Goal: Task Accomplishment & Management: Manage account settings

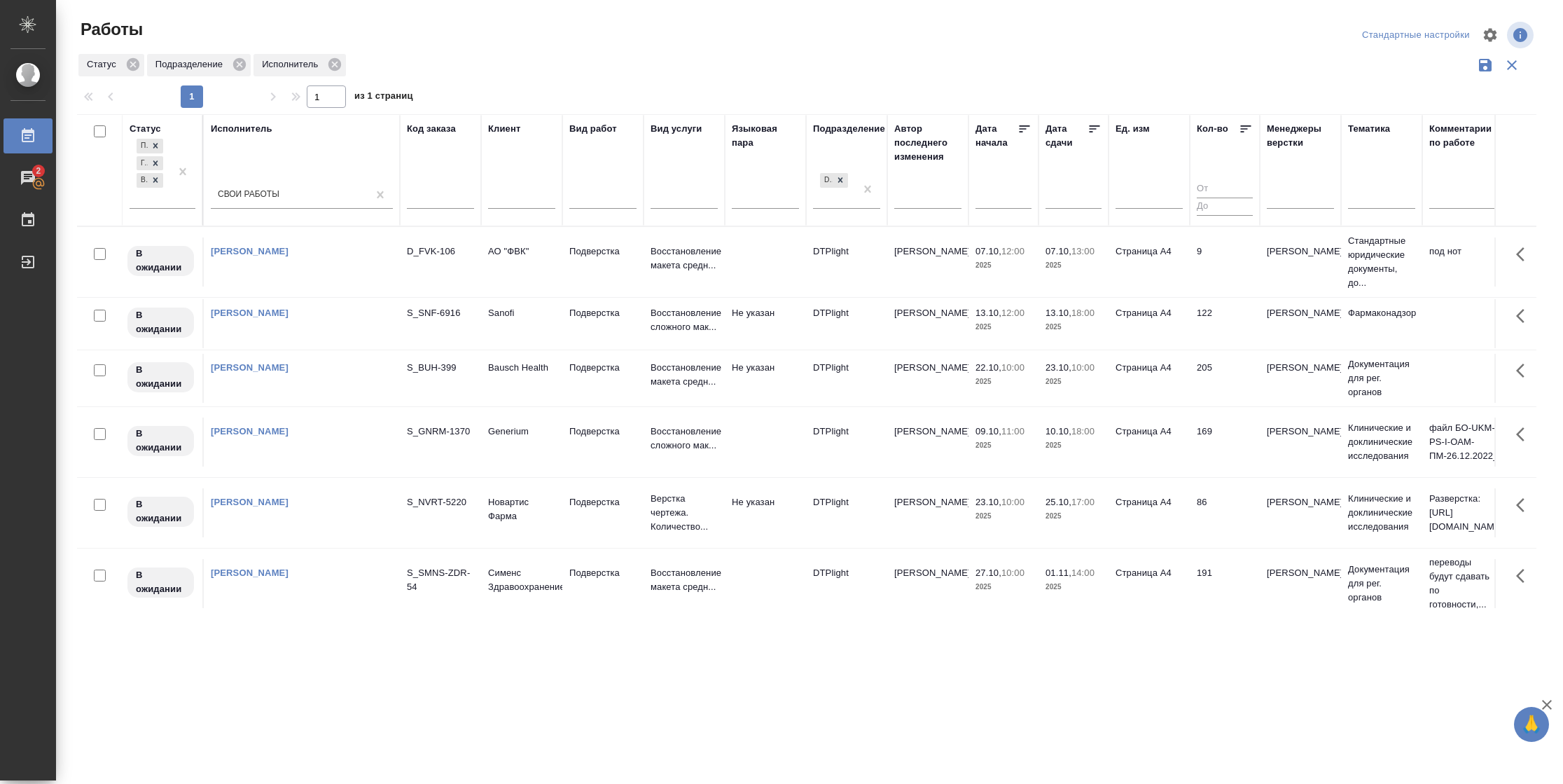
click at [1091, 131] on icon at bounding box center [1095, 129] width 11 height 7
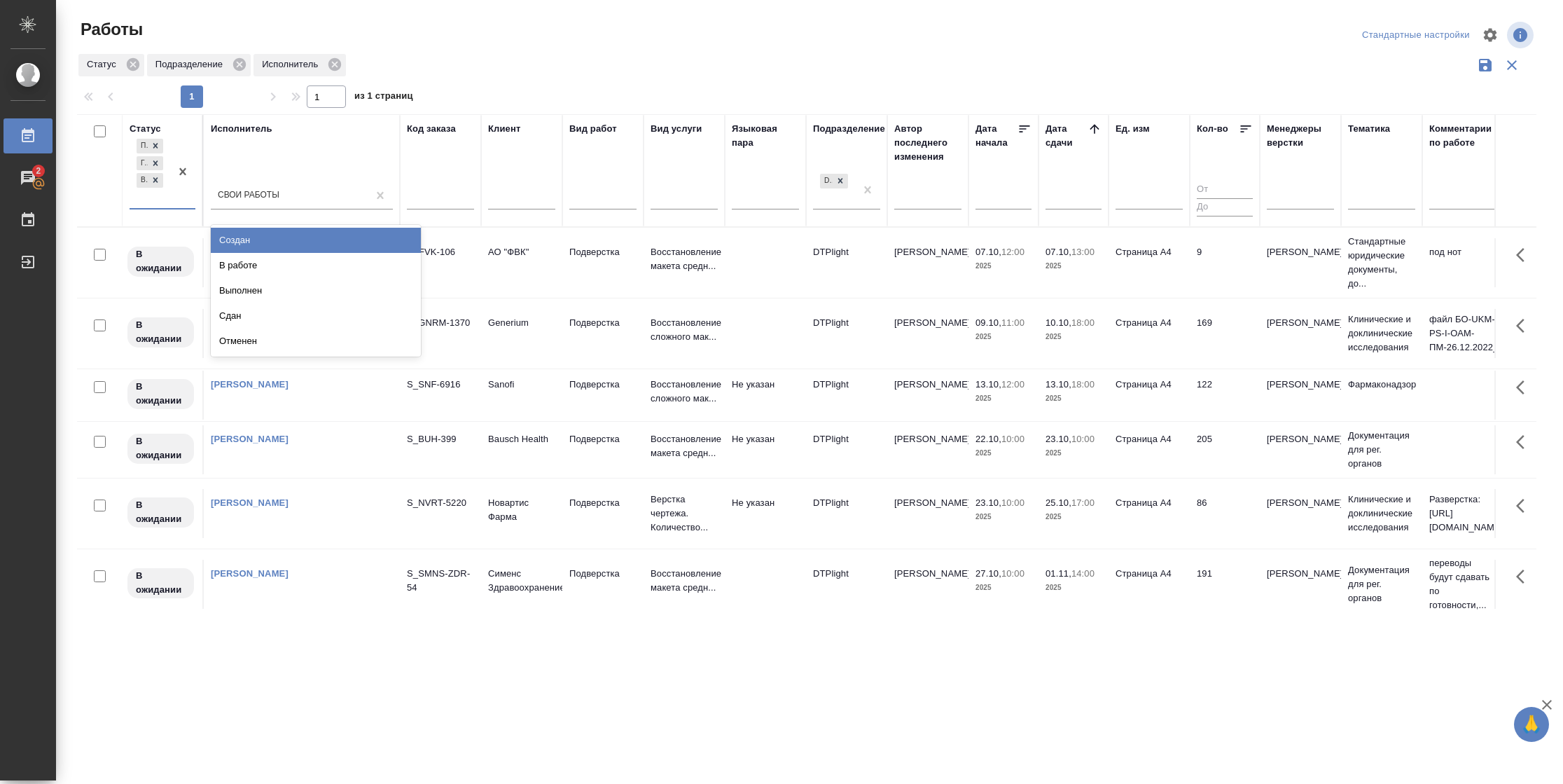
click at [157, 207] on div "Подбор Готов к работе В ожидании" at bounding box center [150, 172] width 41 height 72
click at [283, 266] on div "В работе" at bounding box center [316, 265] width 210 height 26
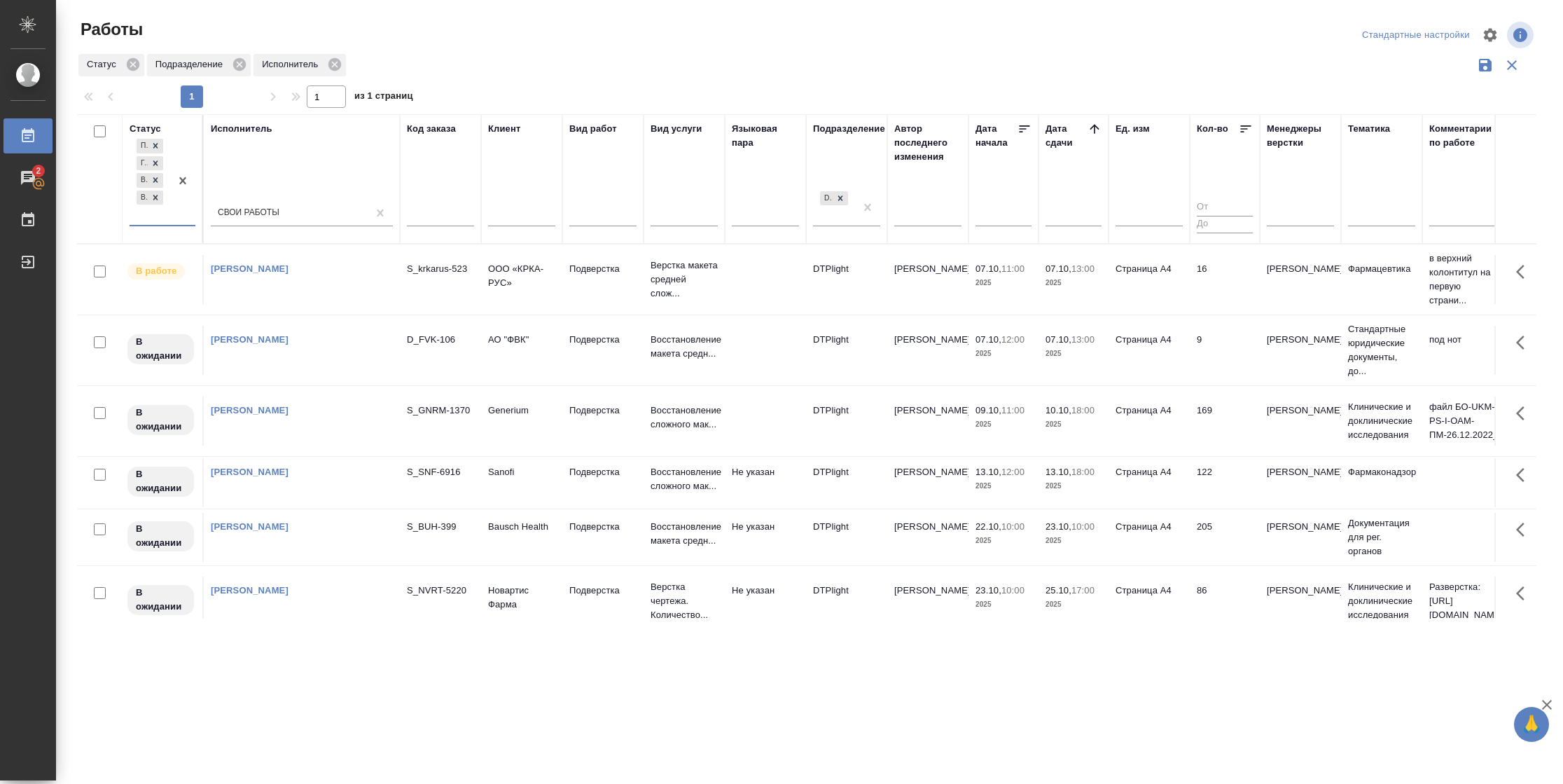
click at [1165, 290] on td "Страница А4" at bounding box center [1150, 280] width 81 height 49
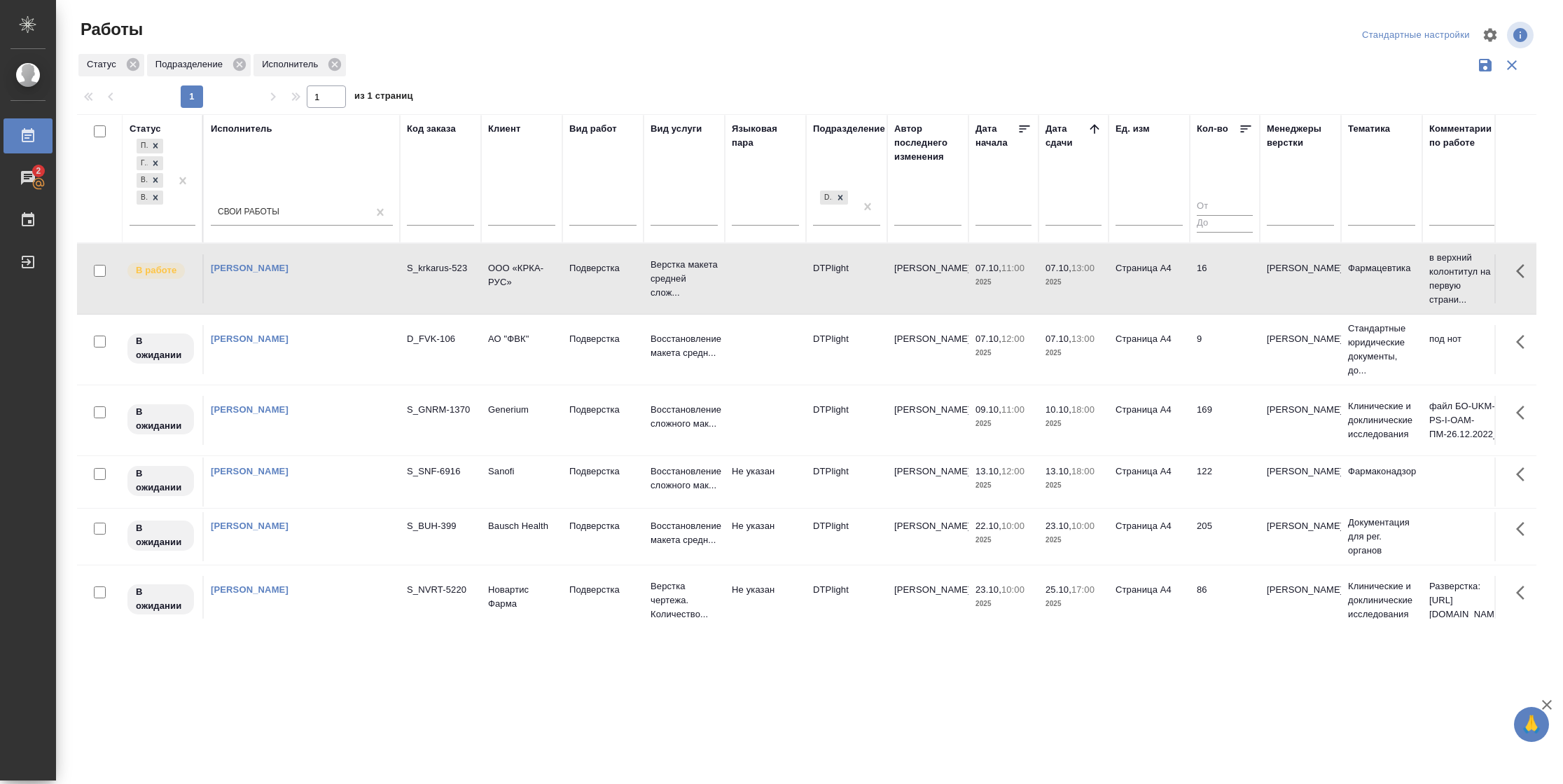
click at [1165, 290] on td "Страница А4" at bounding box center [1150, 279] width 81 height 49
click at [1079, 302] on td "07.10, 13:00 2025" at bounding box center [1073, 279] width 70 height 49
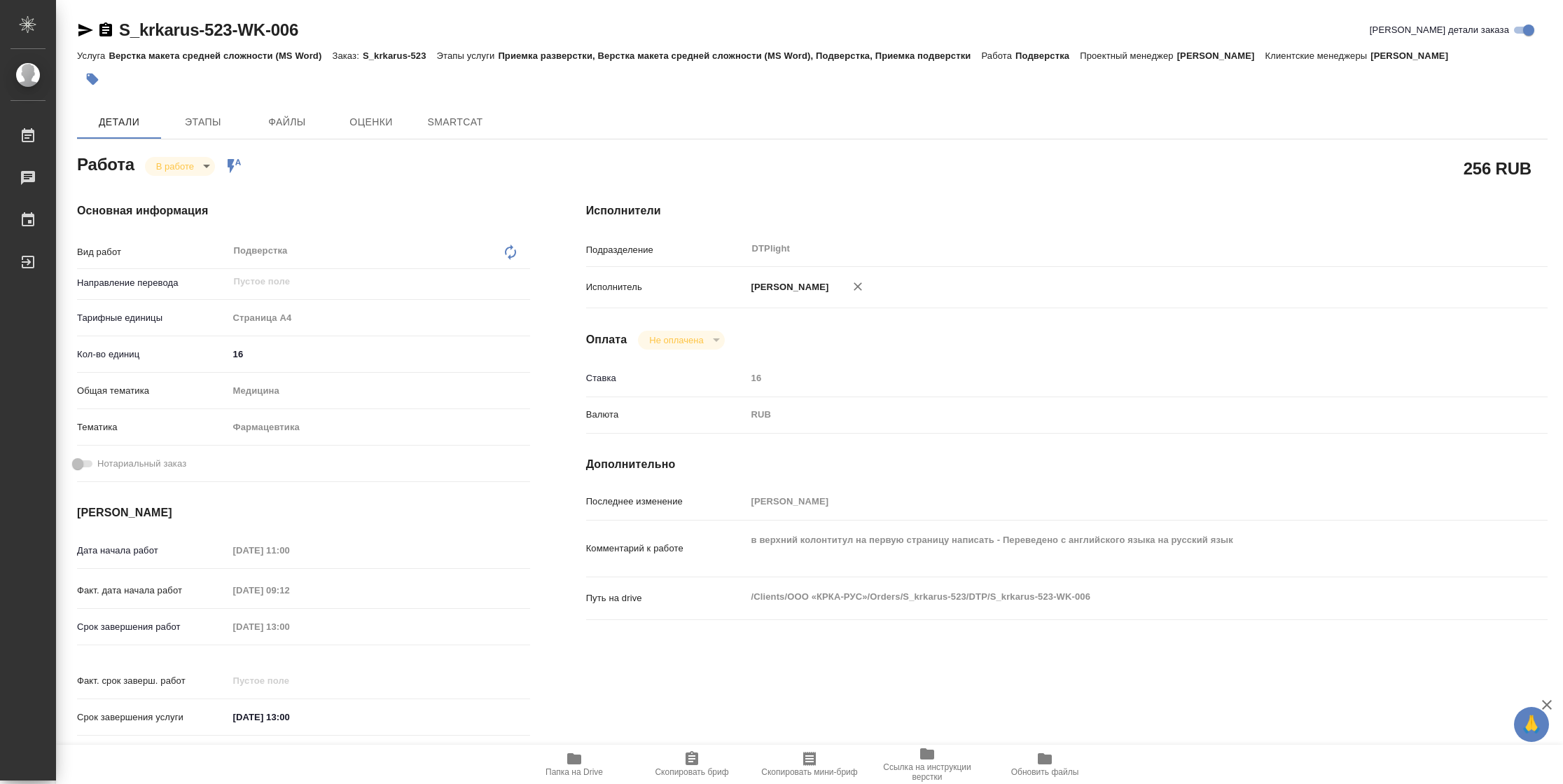
type textarea "x"
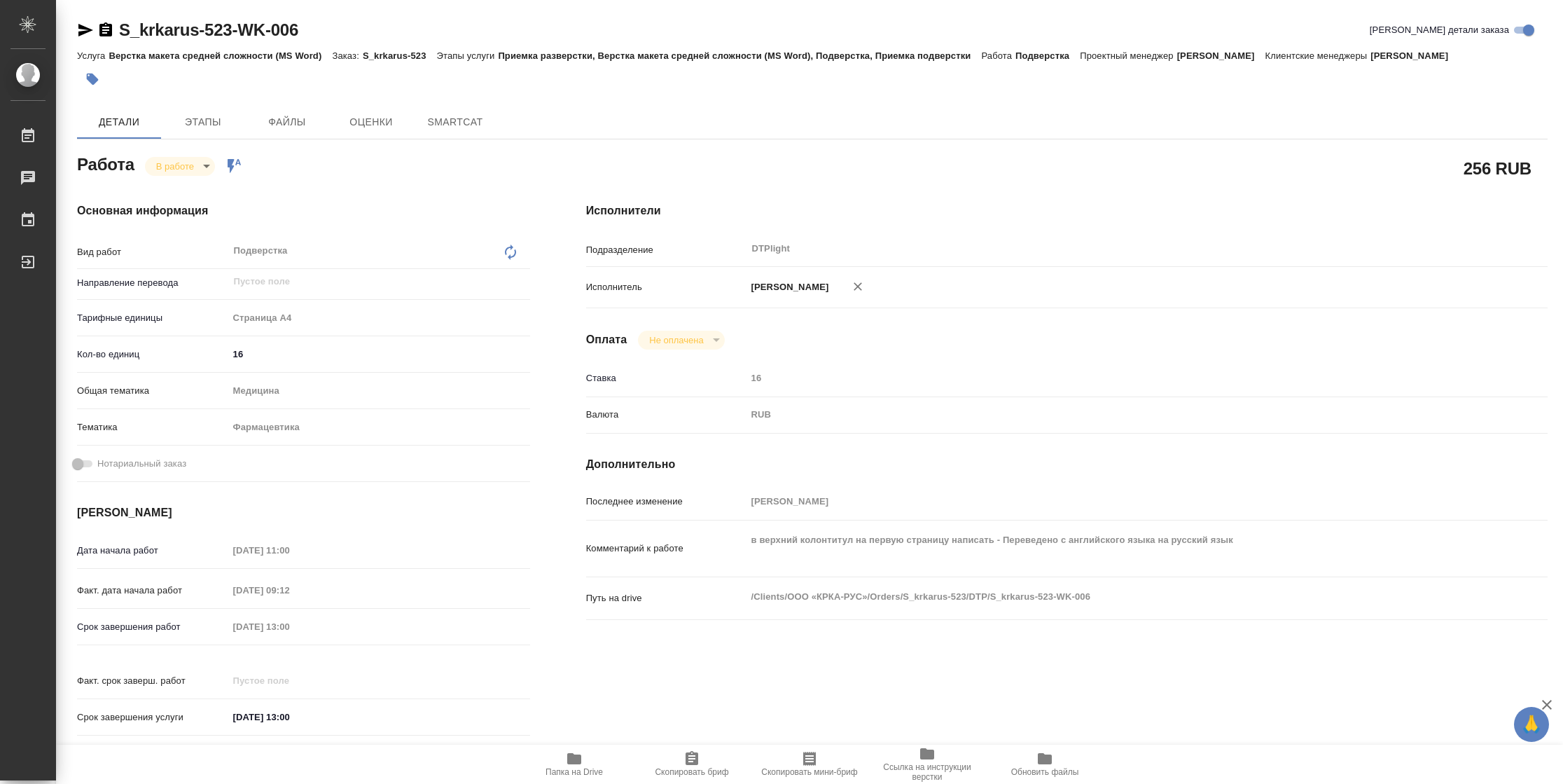
type textarea "x"
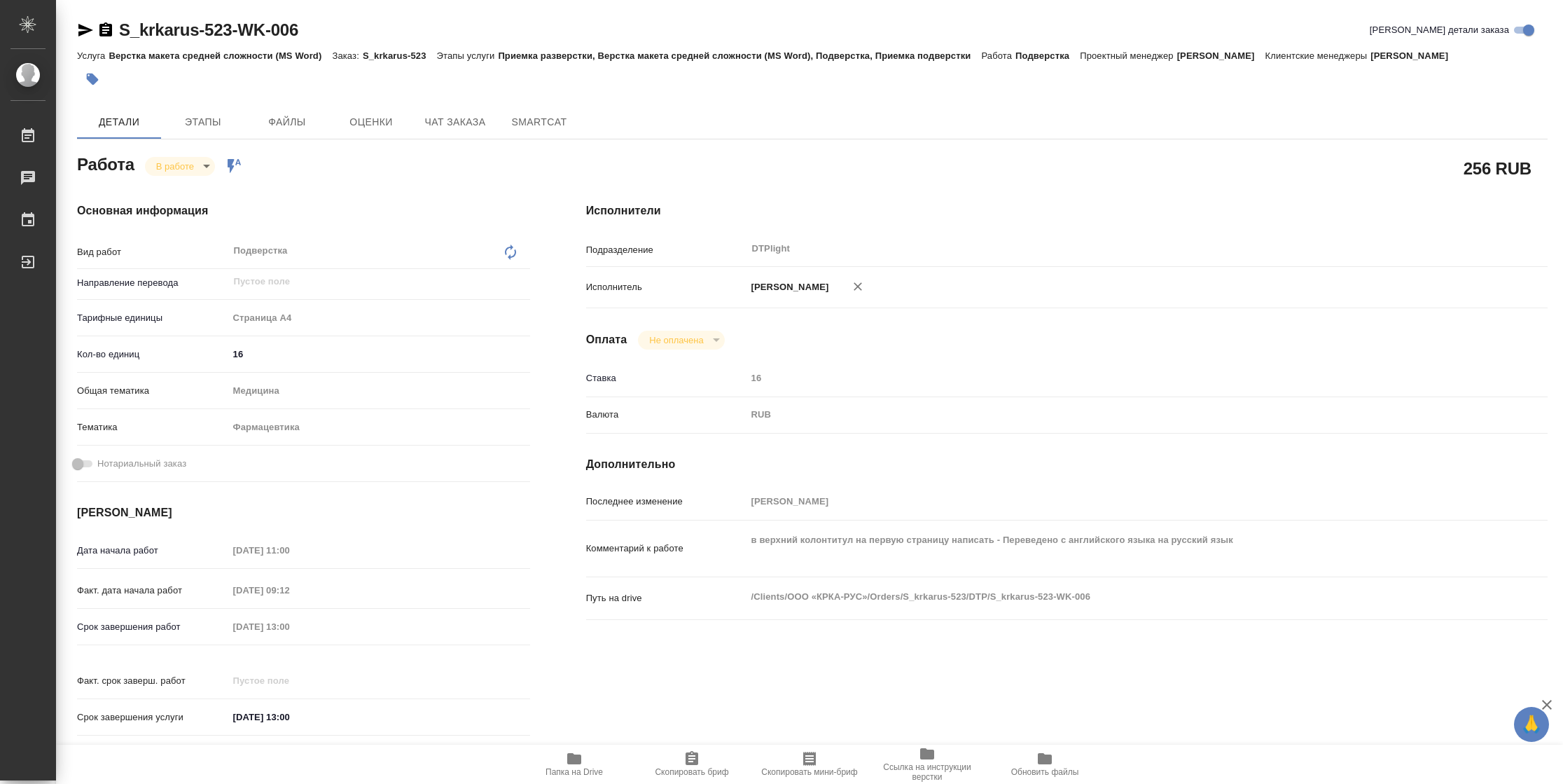
type textarea "x"
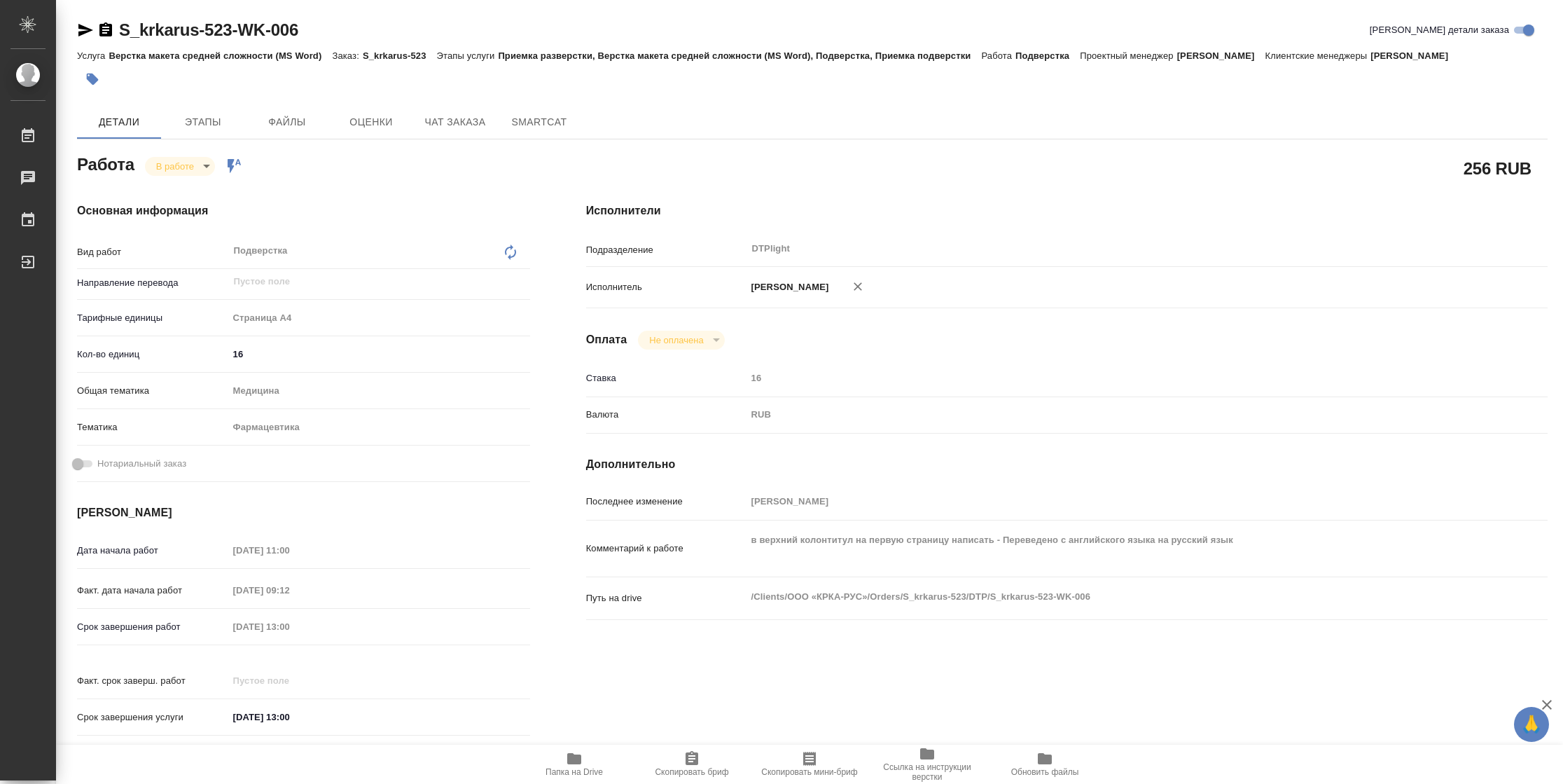
type textarea "x"
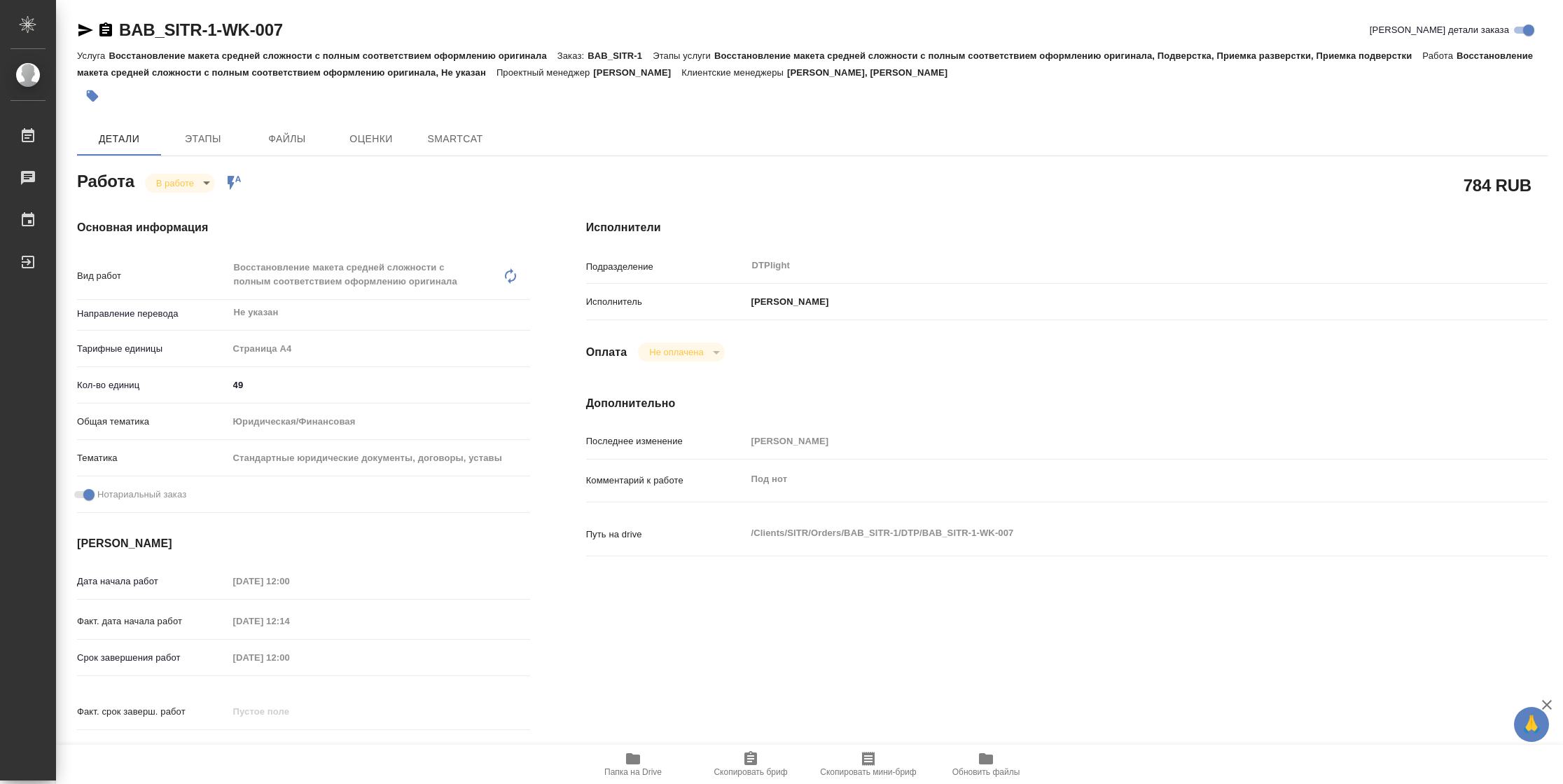
type textarea "x"
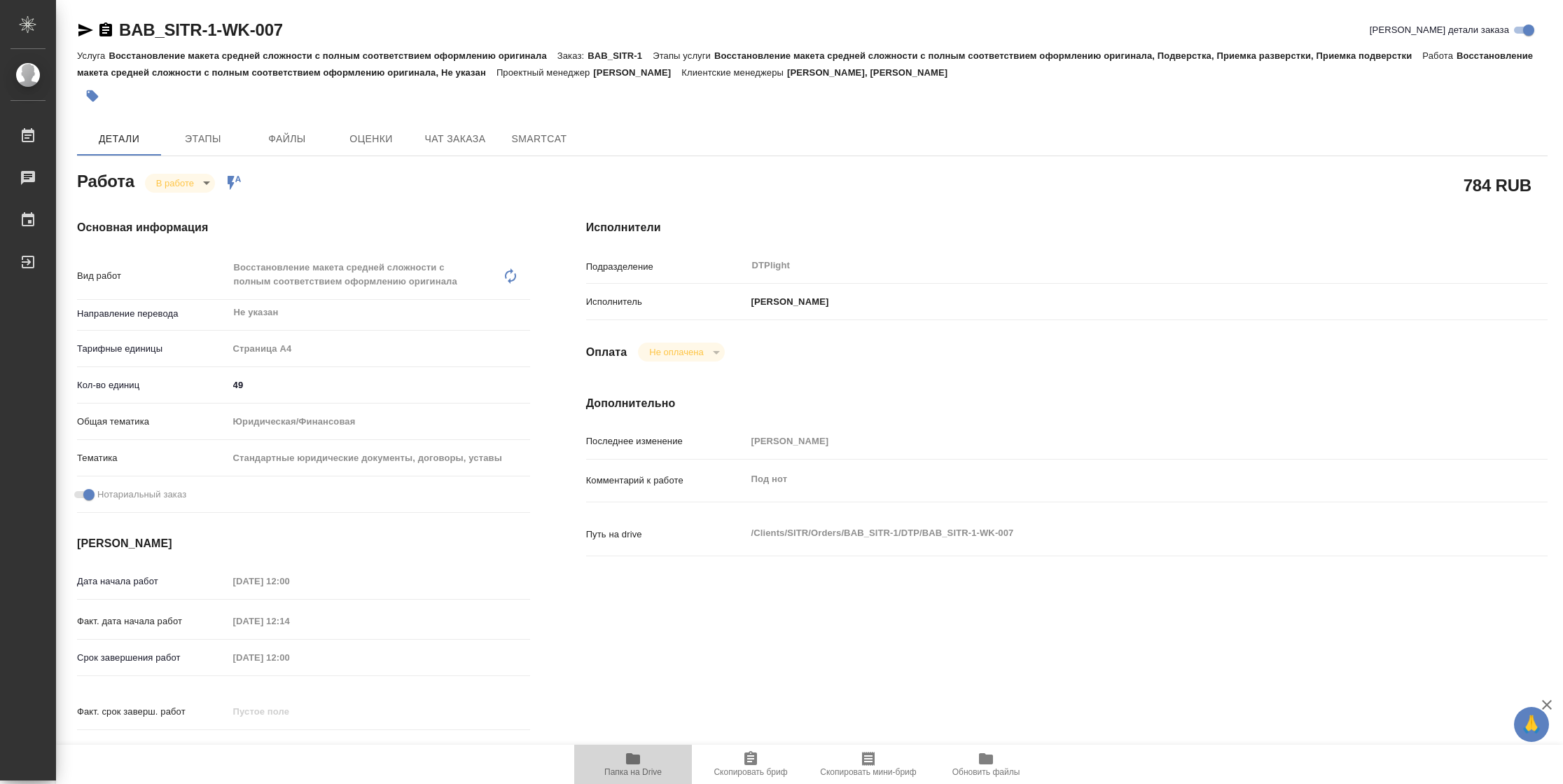
click at [641, 766] on span "Папка на Drive" at bounding box center [632, 771] width 57 height 10
type textarea "x"
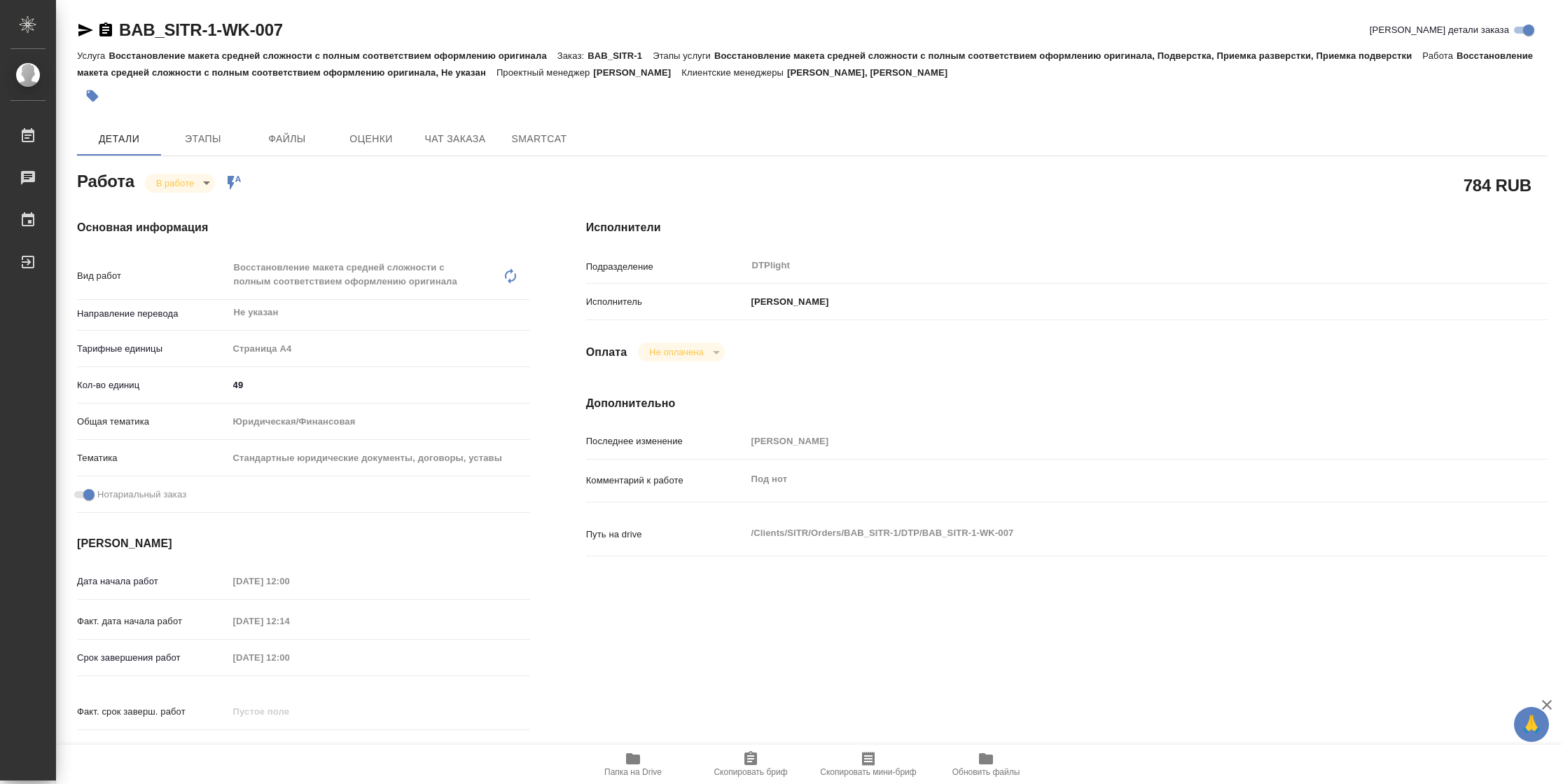
type textarea "x"
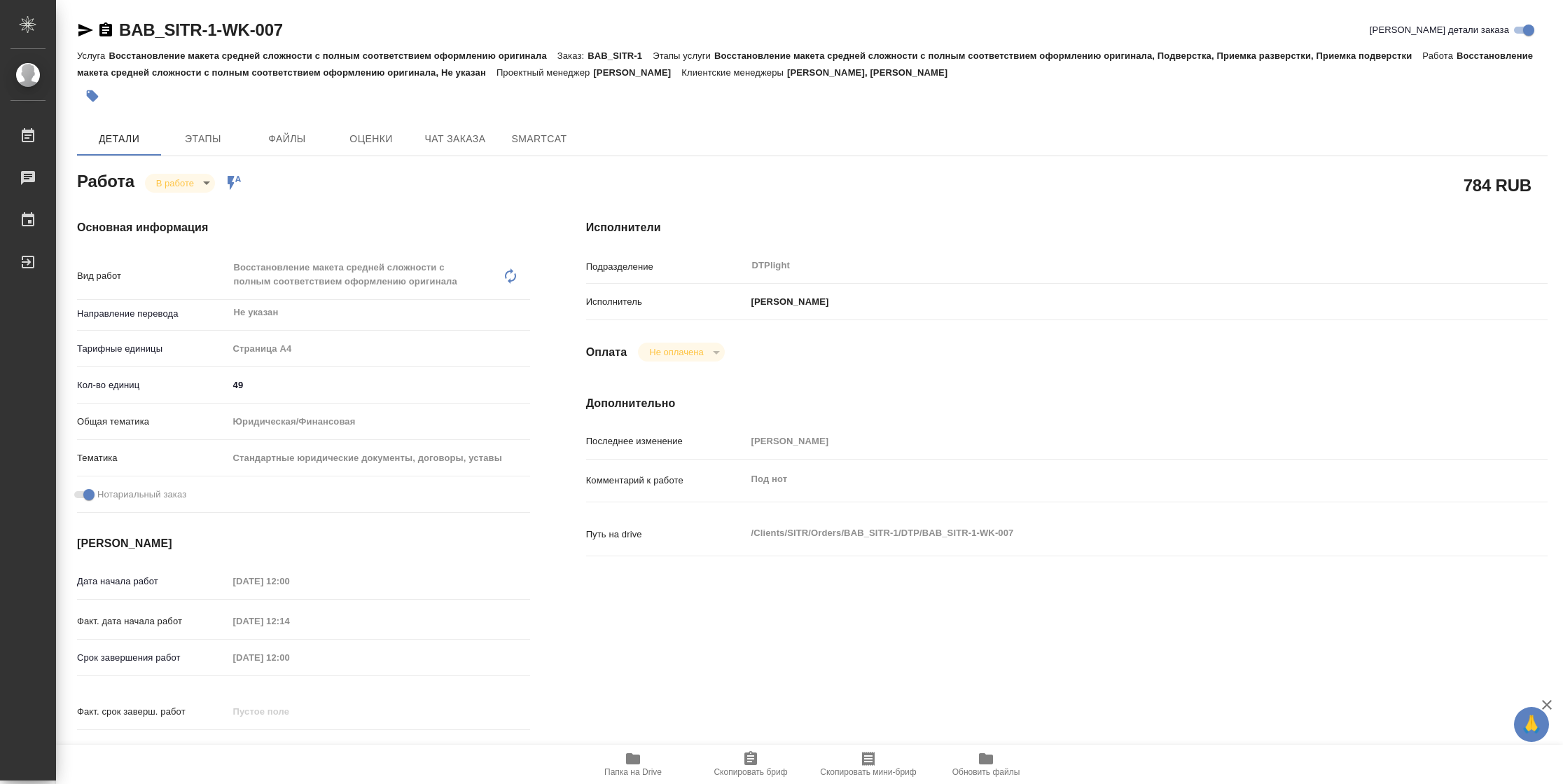
type textarea "x"
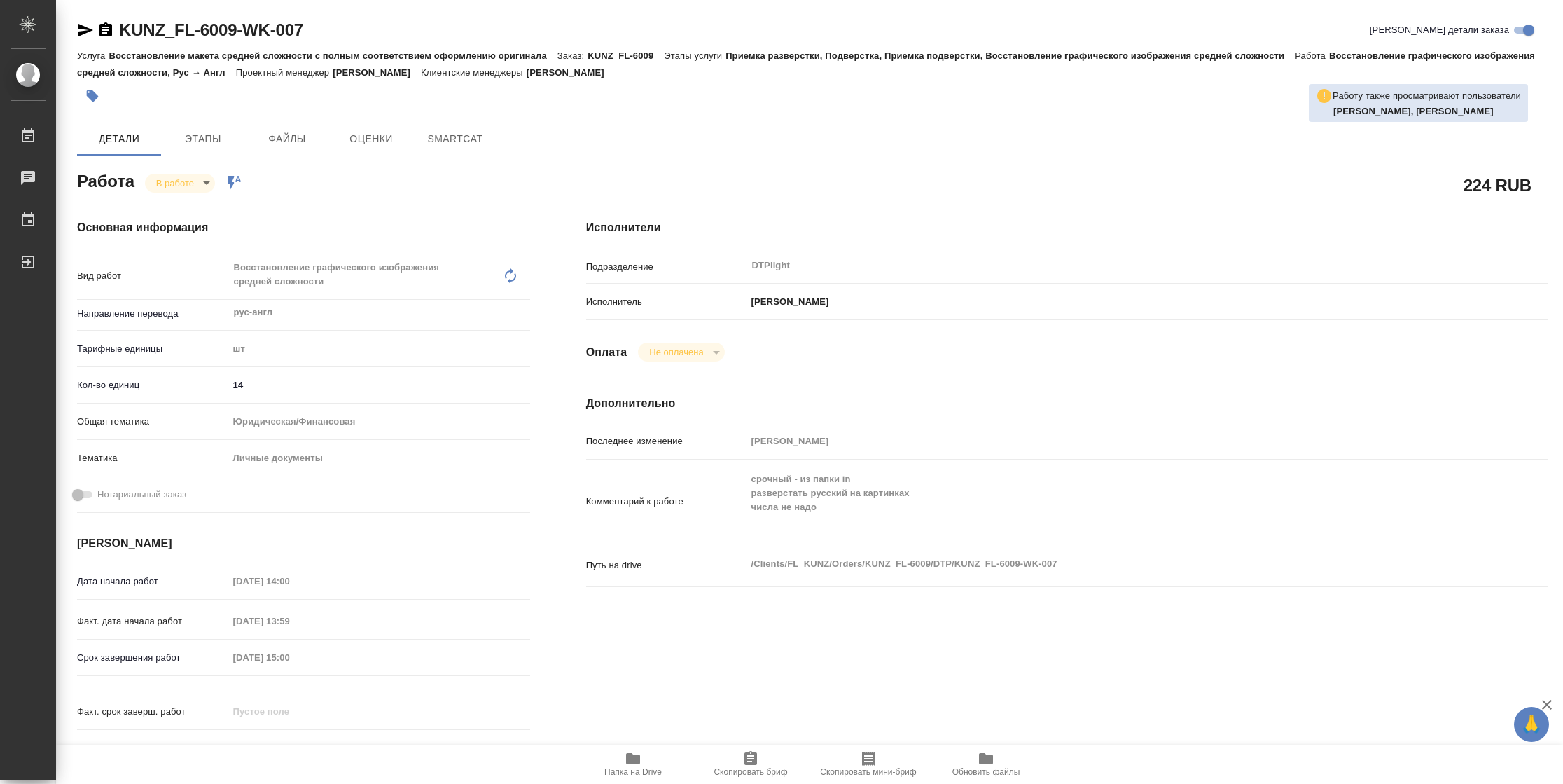
type textarea "x"
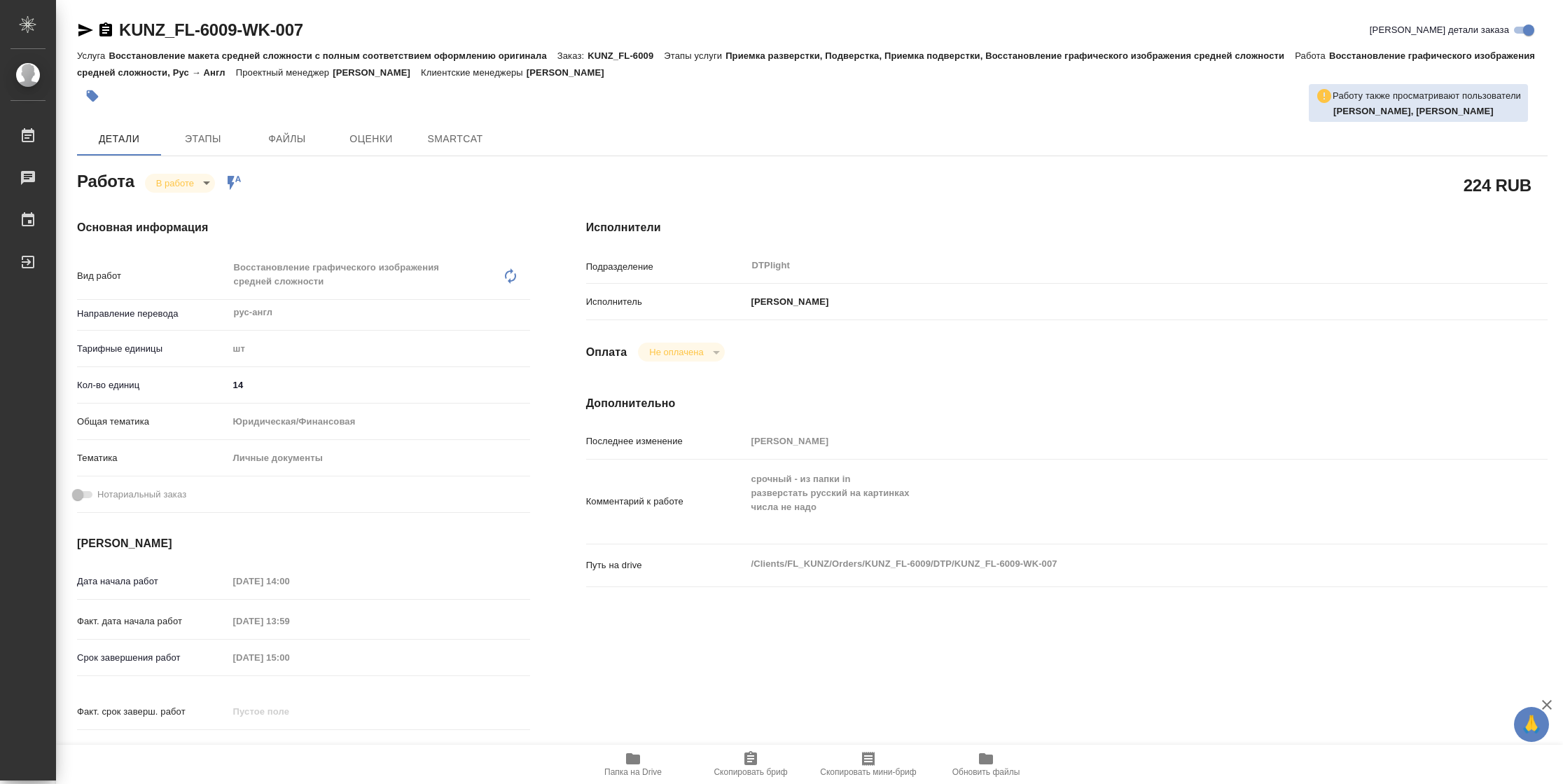
type textarea "x"
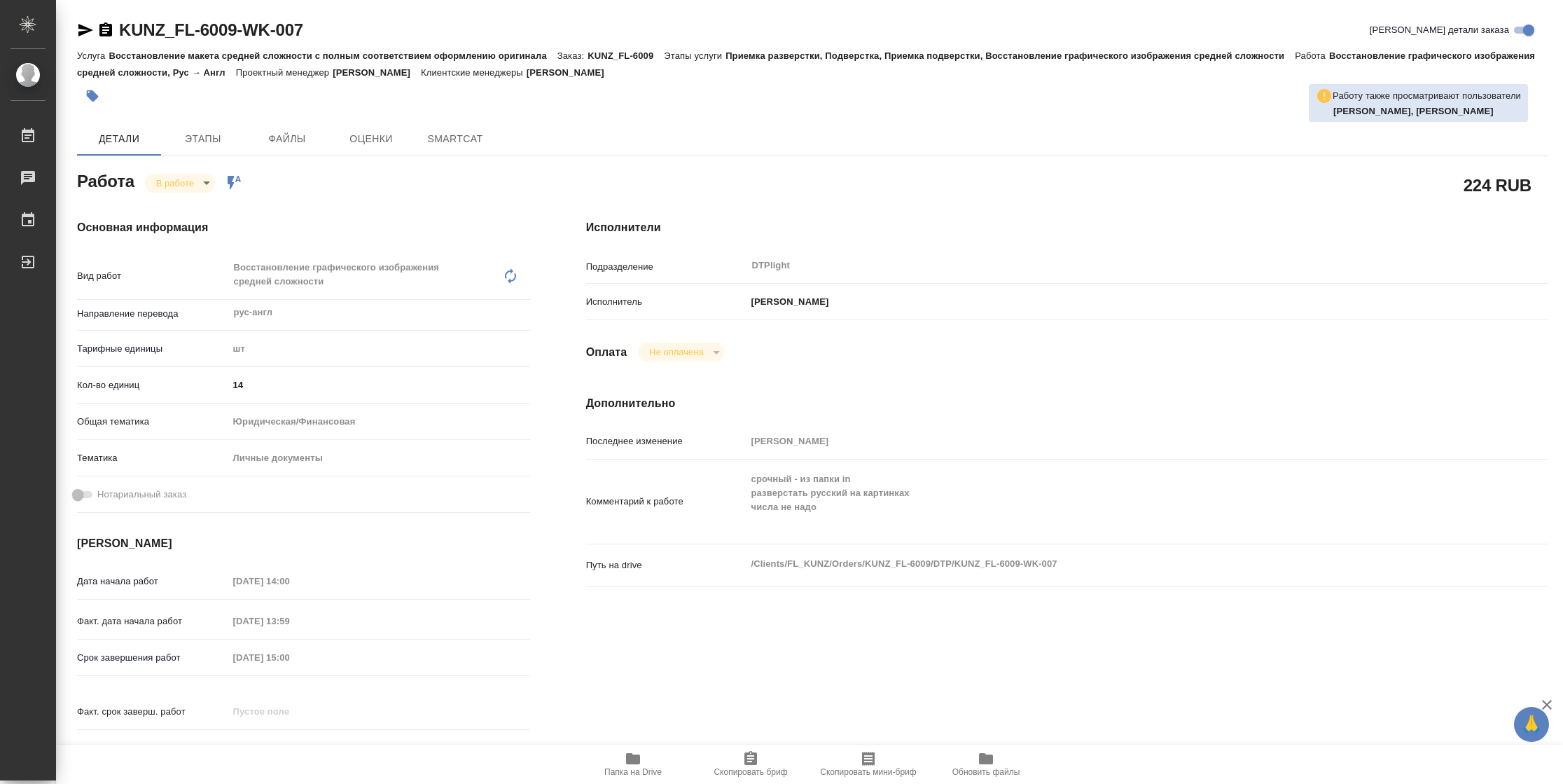
type textarea "x"
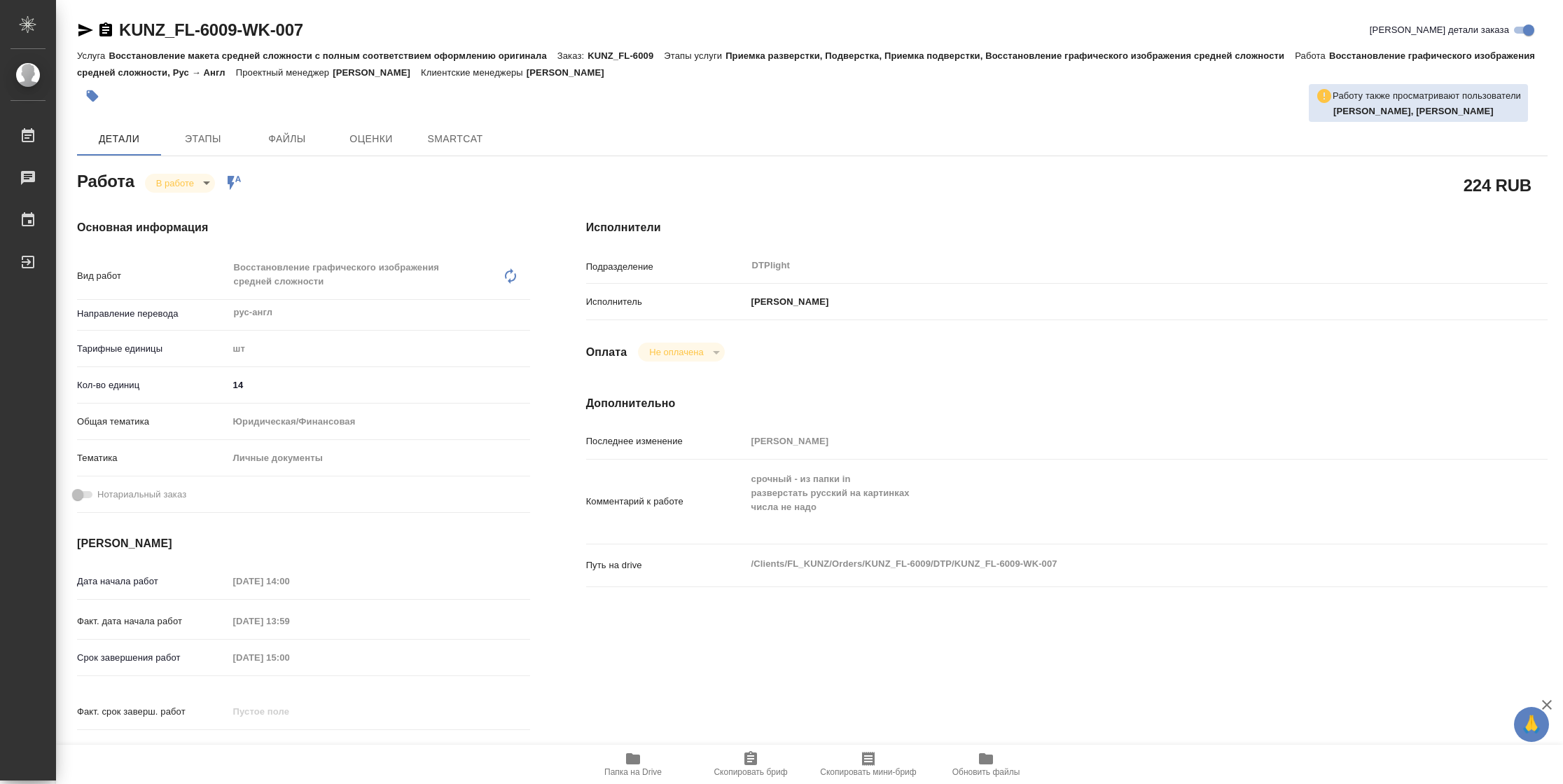
click at [620, 756] on span "Папка на Drive" at bounding box center [633, 763] width 101 height 26
type textarea "x"
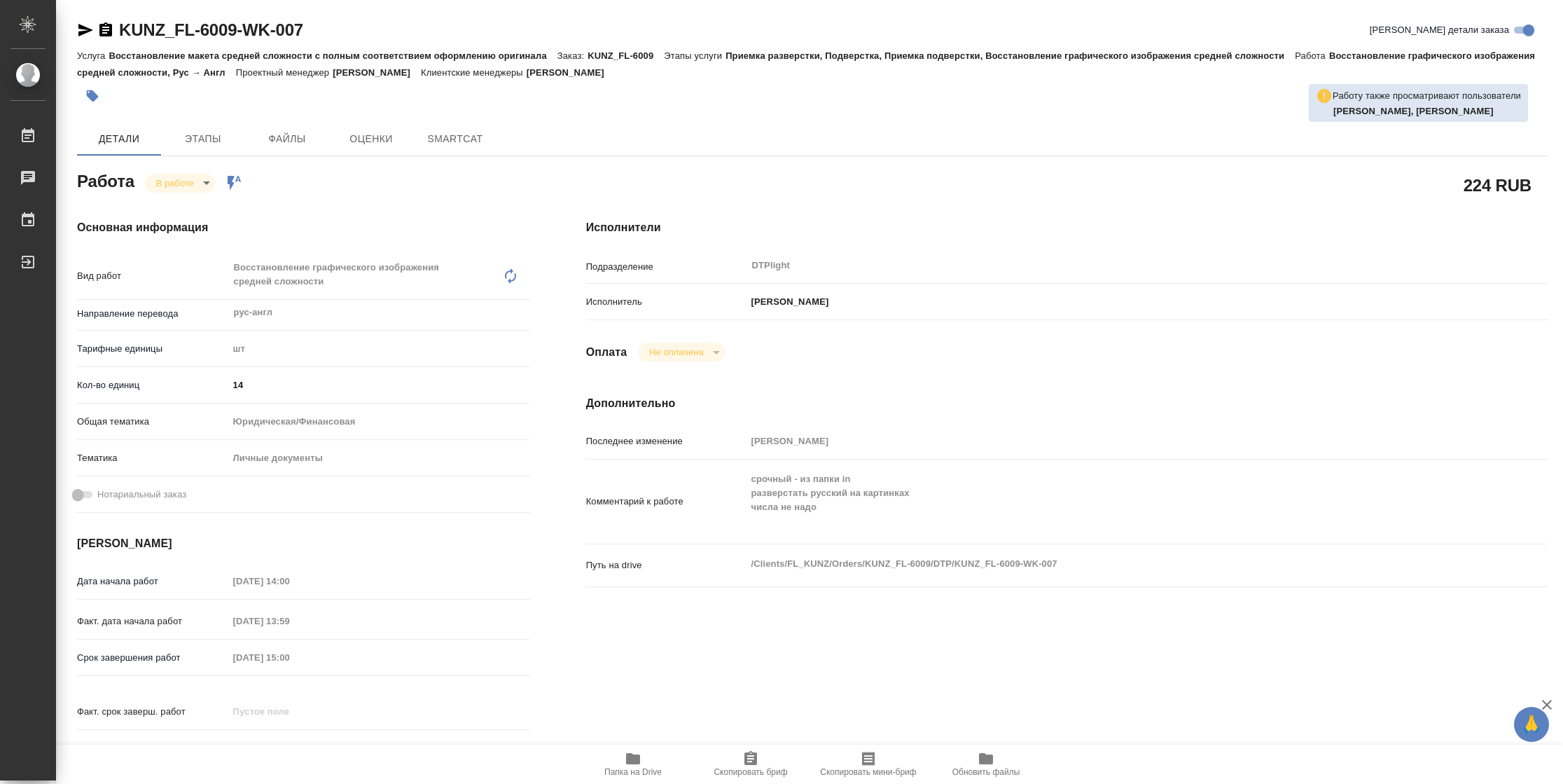
type textarea "x"
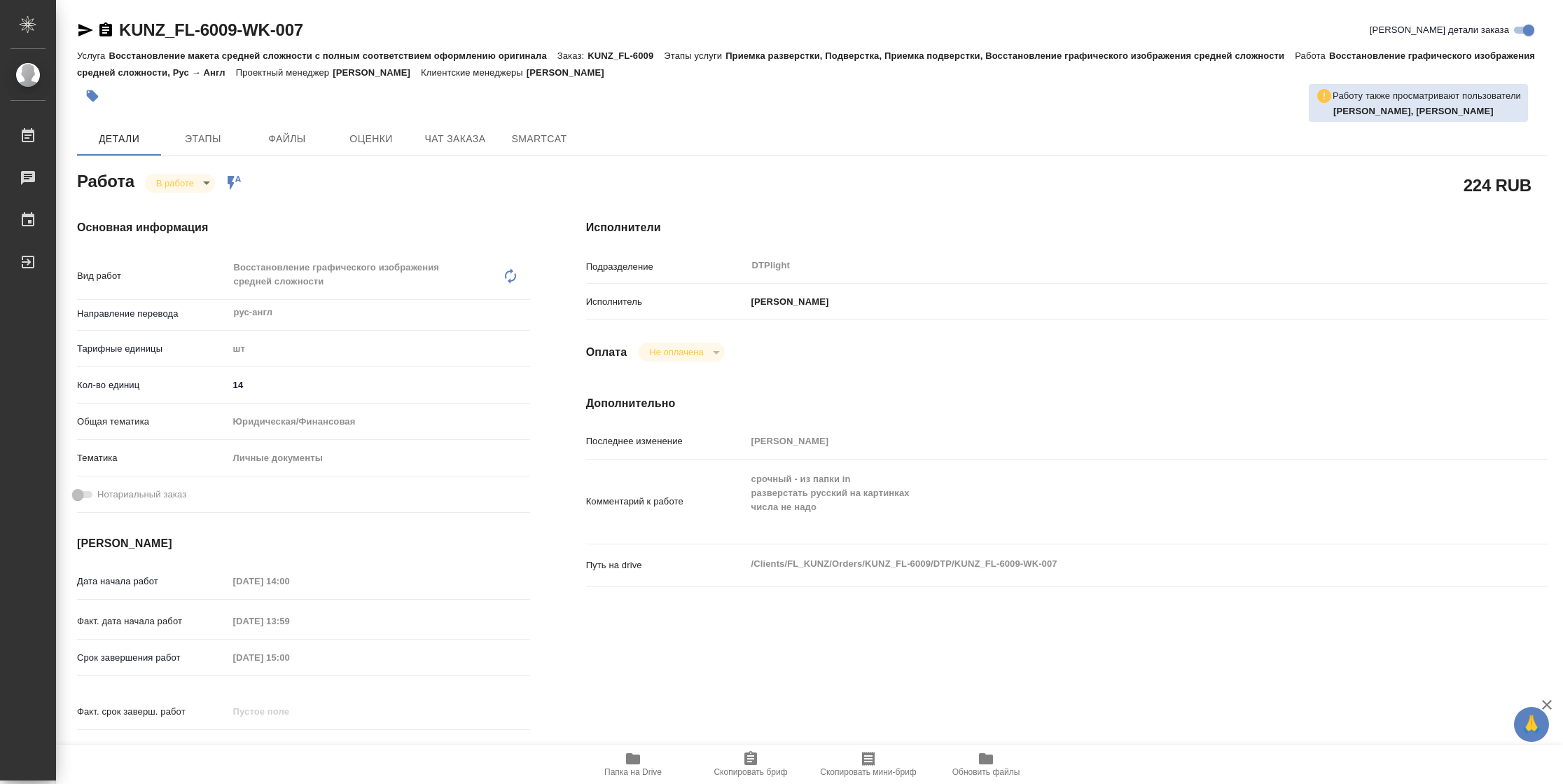
type textarea "x"
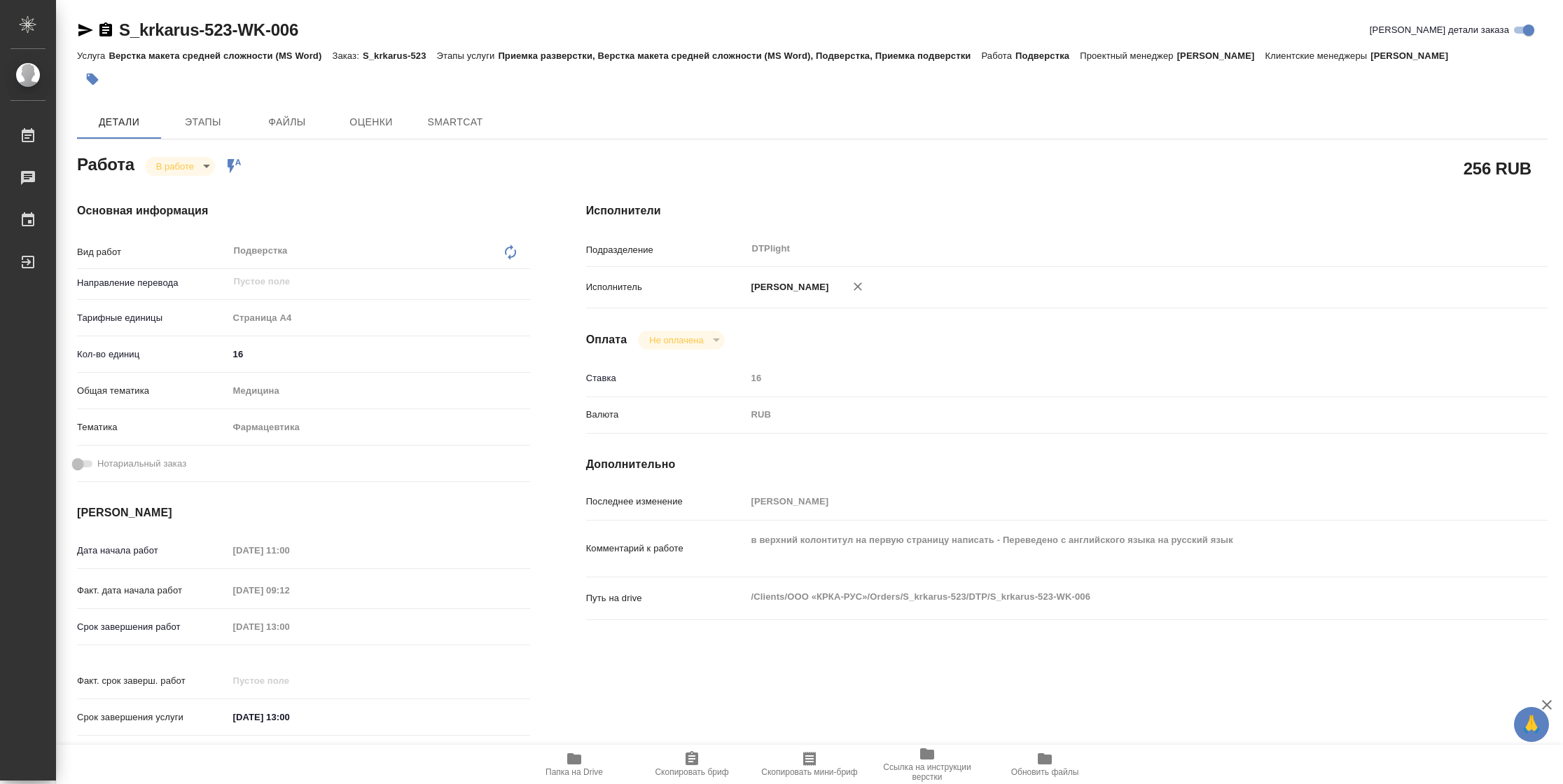
type textarea "x"
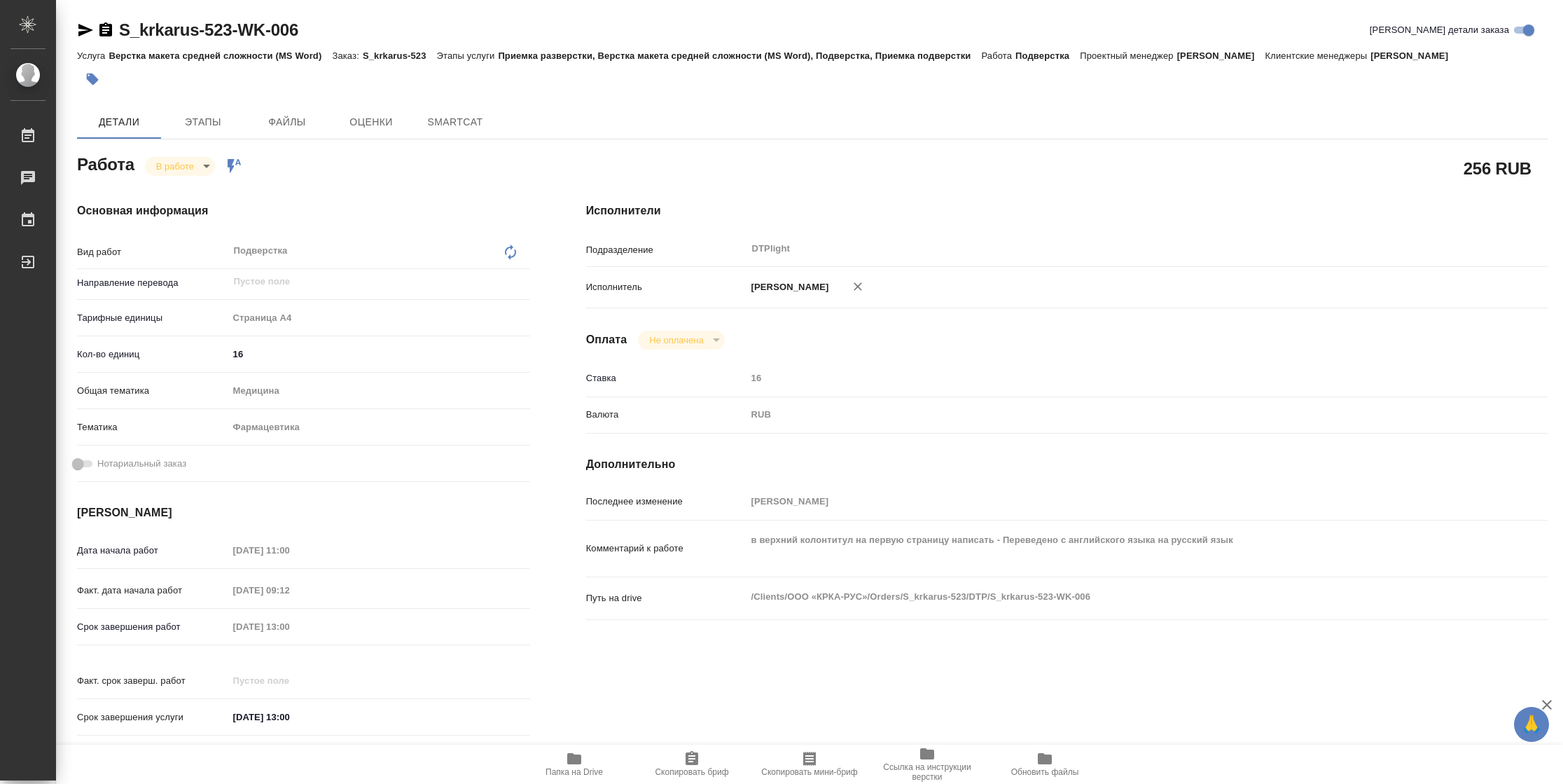
type textarea "x"
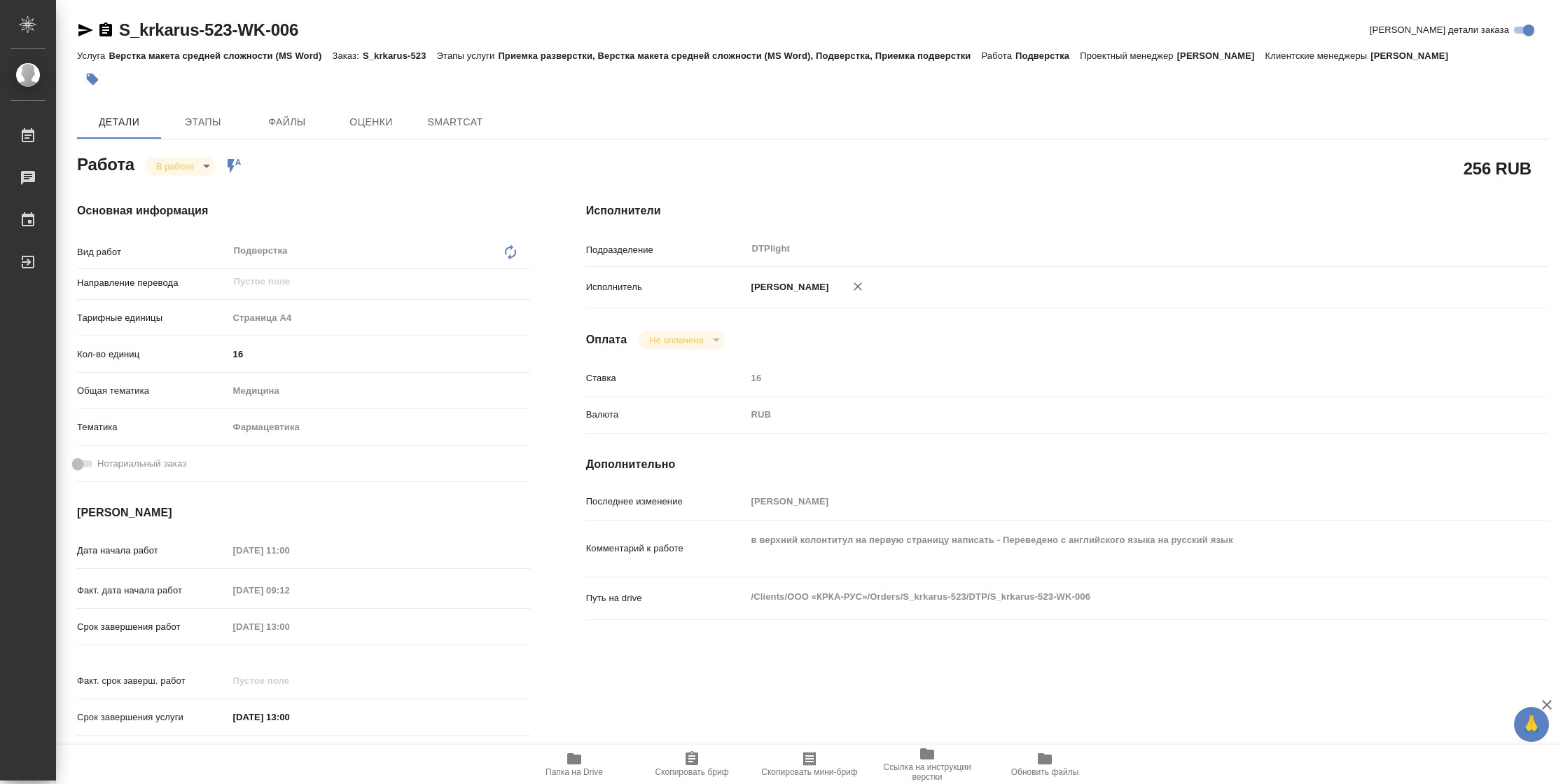
type textarea "x"
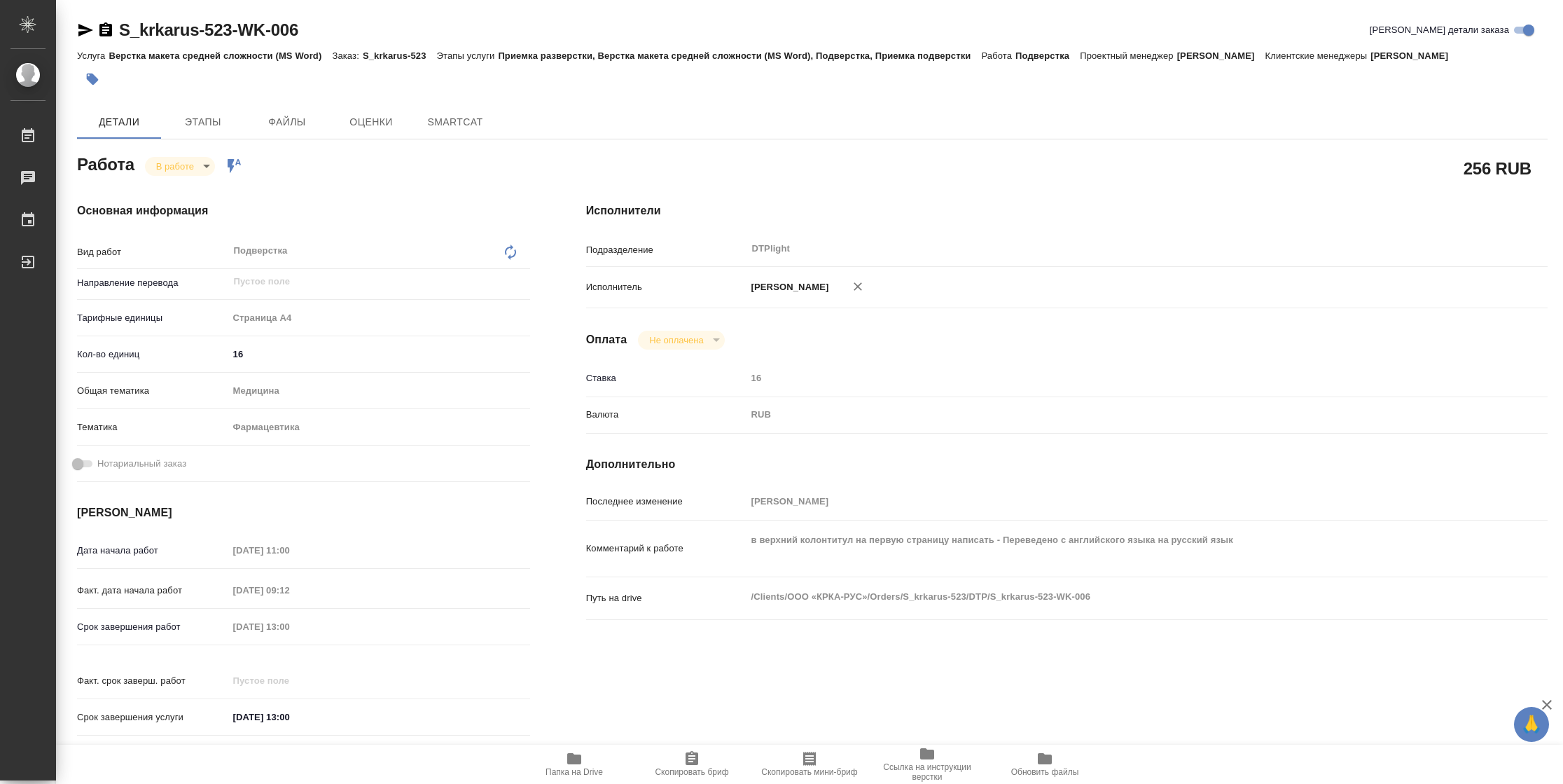
type textarea "x"
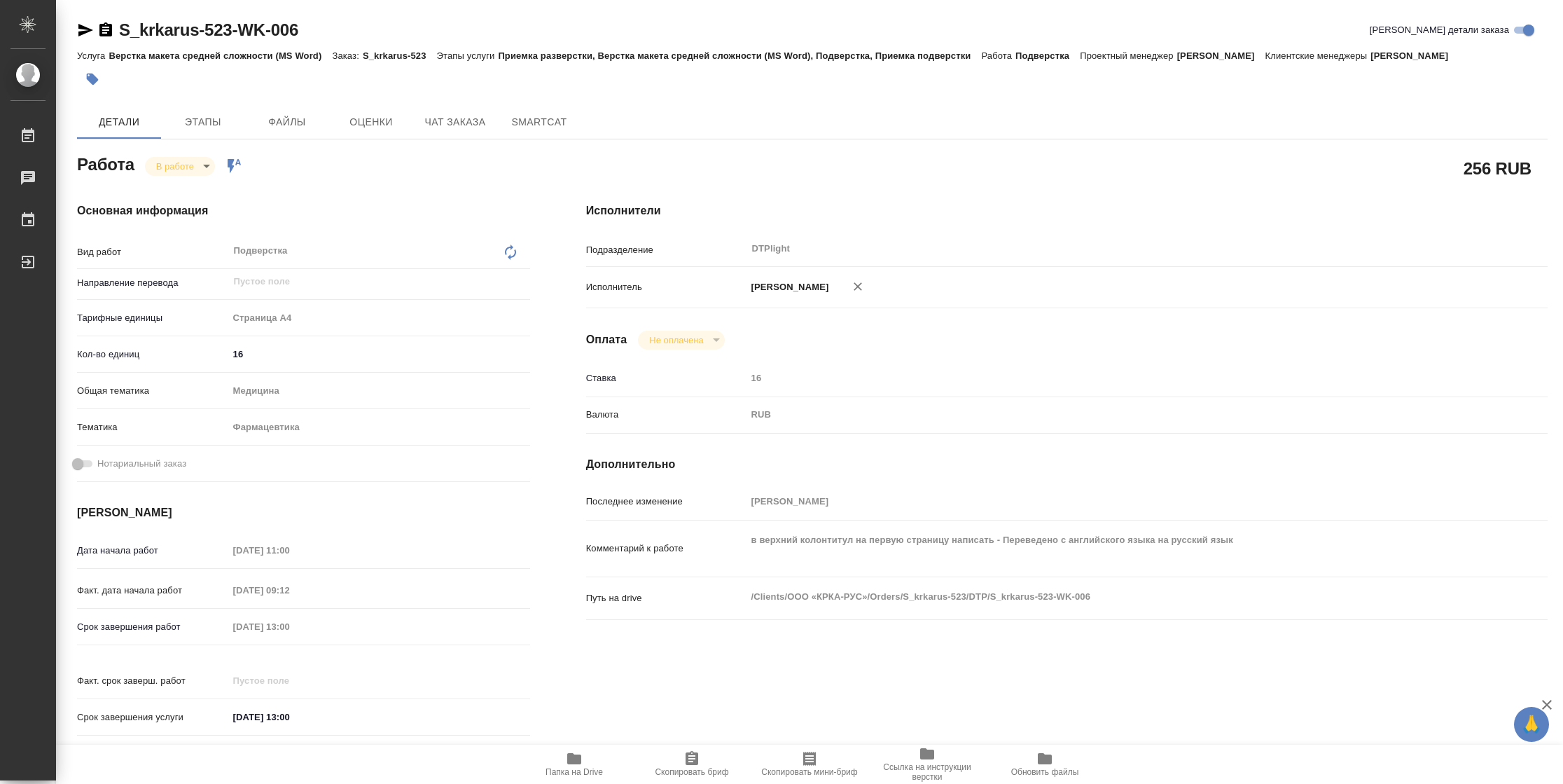
type textarea "x"
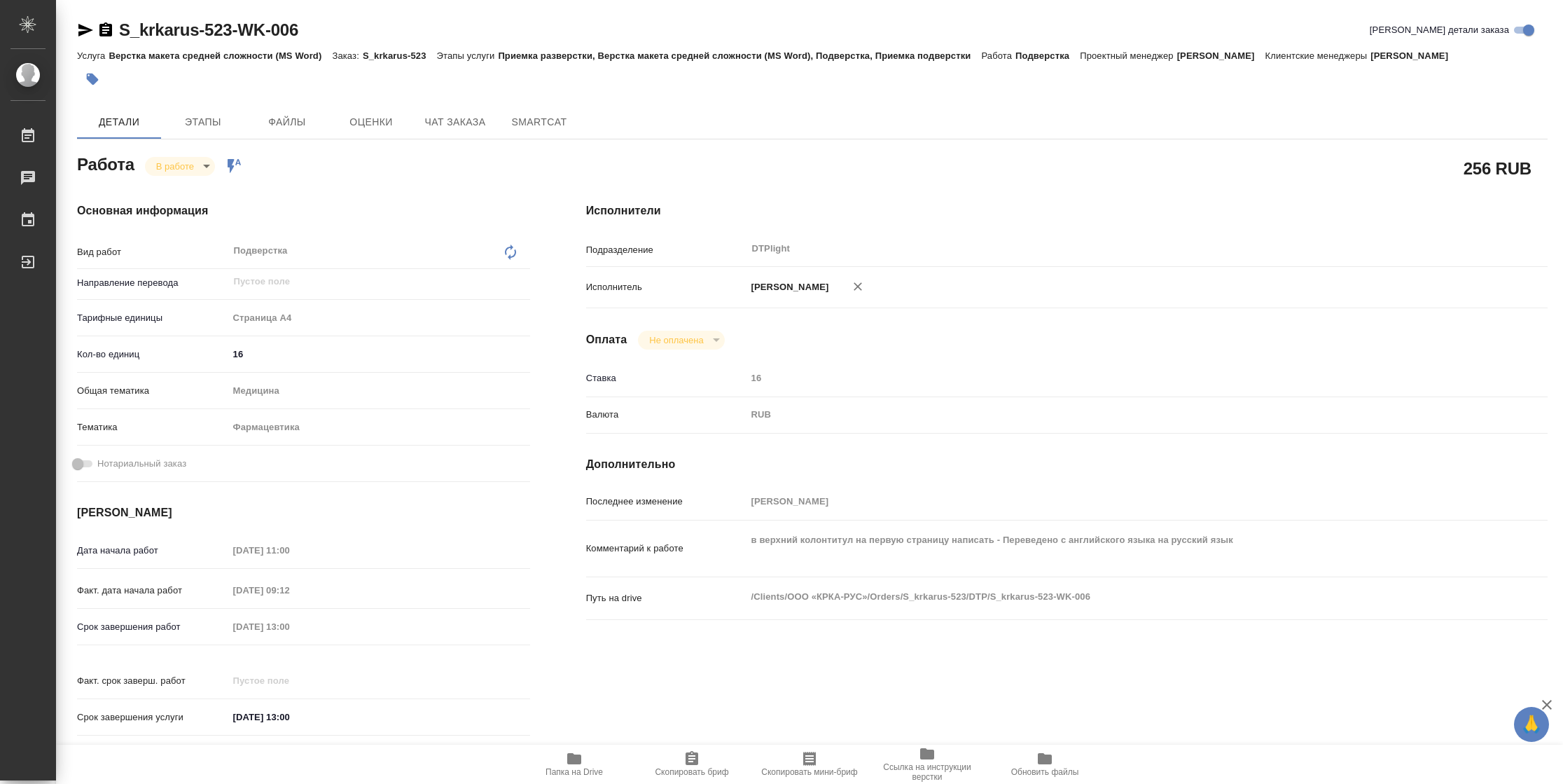
click at [548, 764] on span "Папка на Drive" at bounding box center [574, 763] width 101 height 26
type textarea "x"
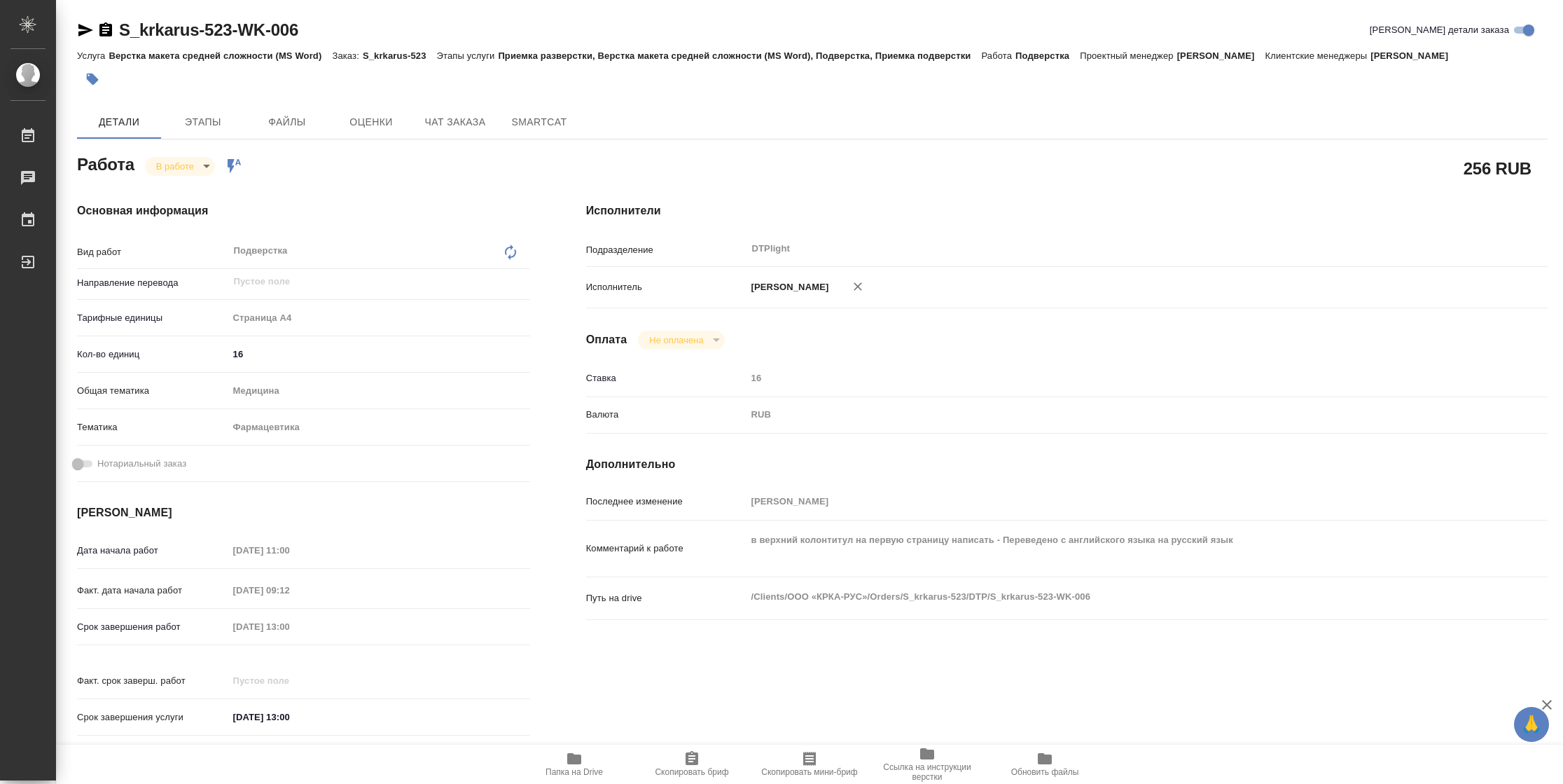
type textarea "x"
click at [196, 160] on body "🙏 .cls-1 fill:#fff; AWATERA [PERSON_NAME] 2 Чаты График Выйти S_krkarus-523-WK-…" at bounding box center [782, 392] width 1563 height 784
click at [196, 188] on button "Выполнен" at bounding box center [182, 189] width 51 height 15
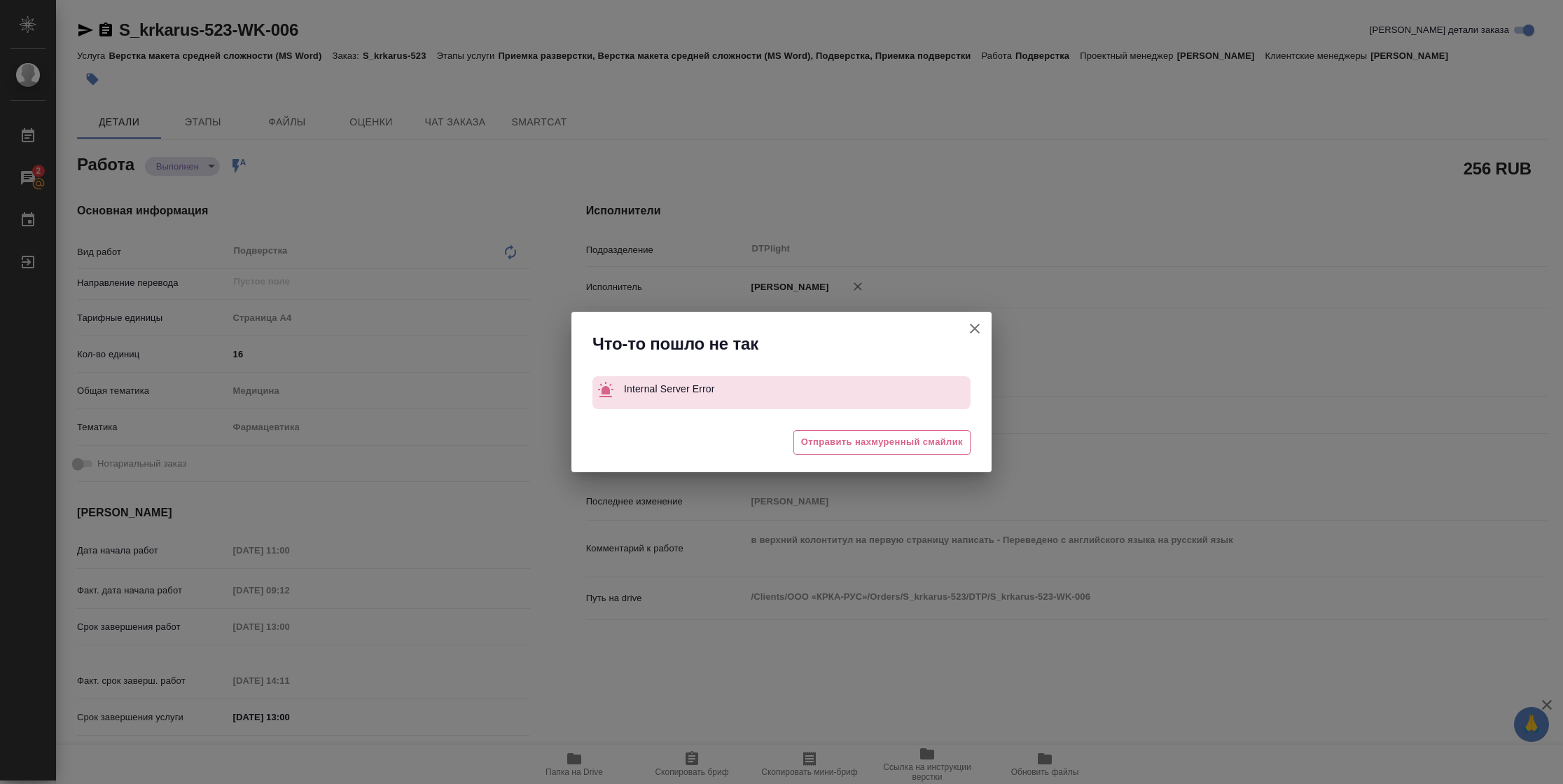
type textarea "x"
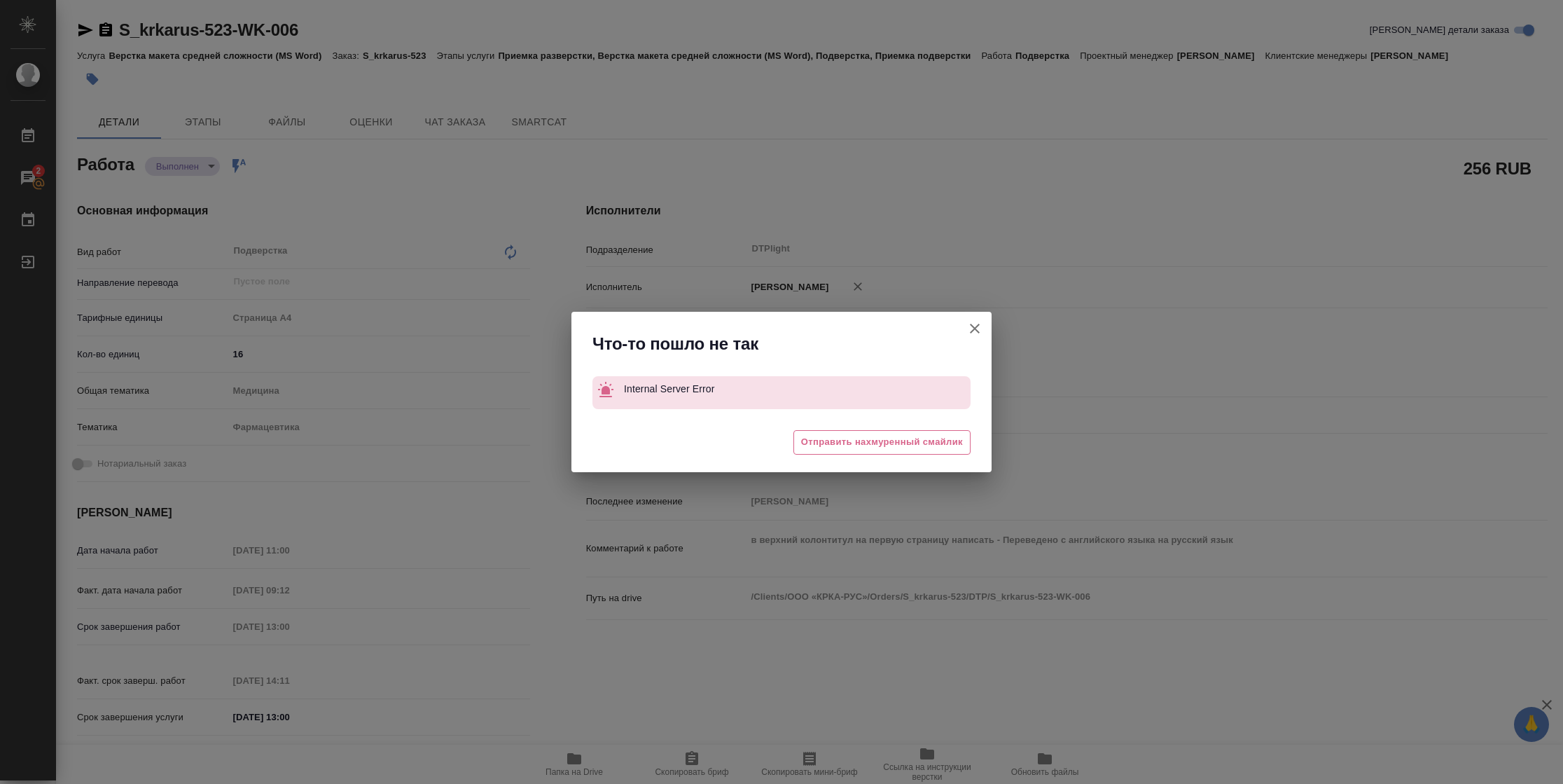
type textarea "x"
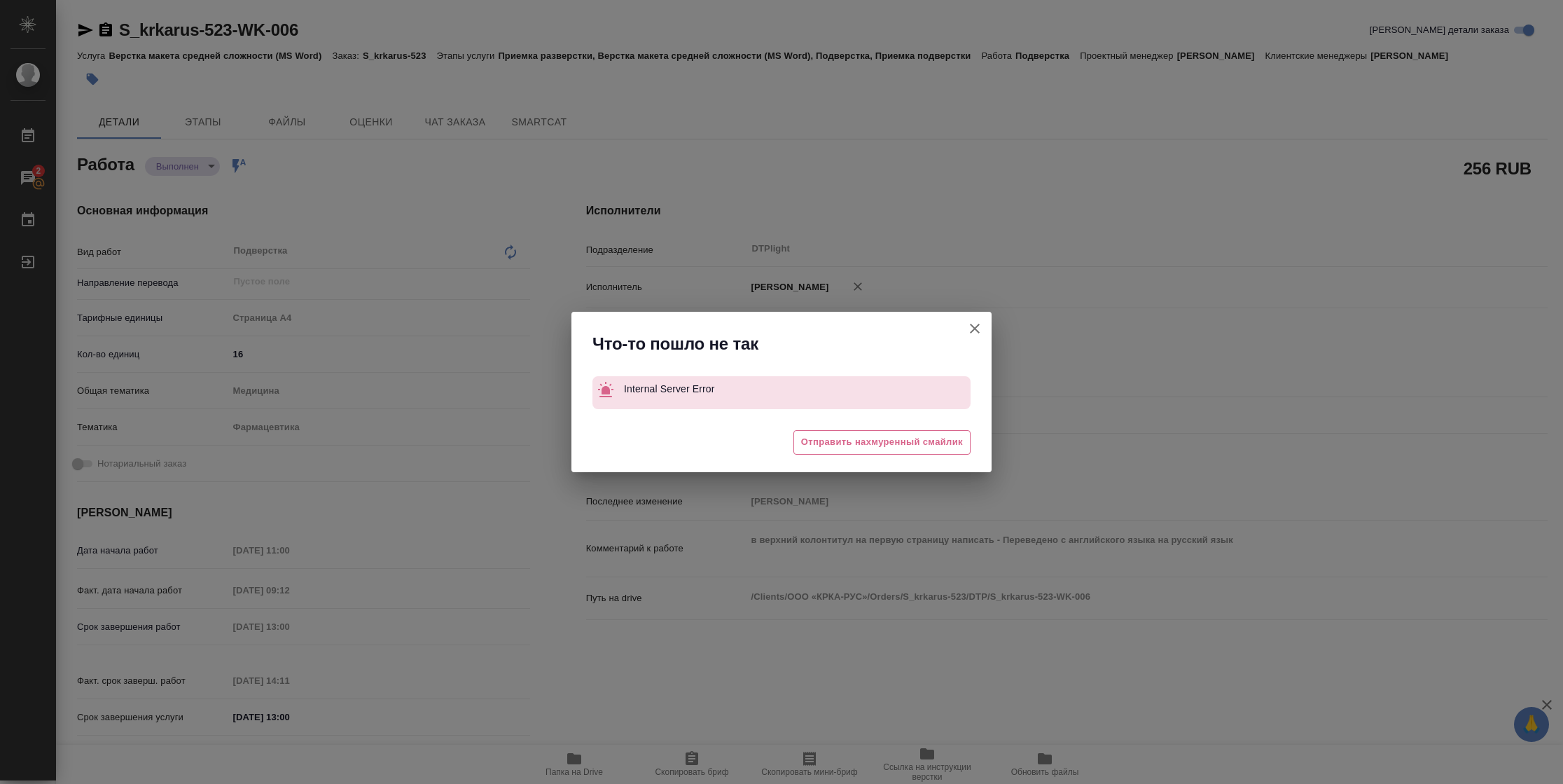
type textarea "x"
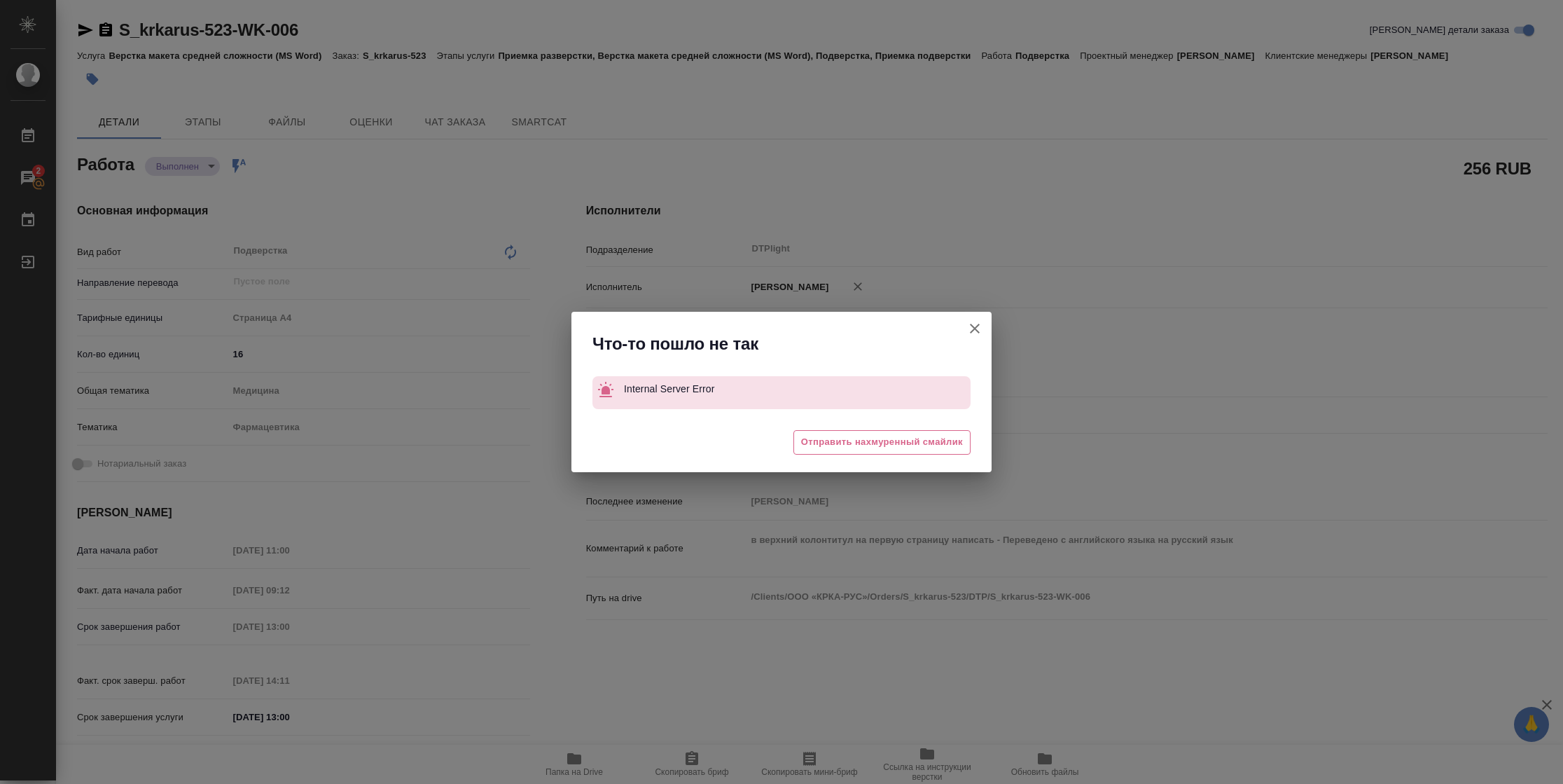
click at [973, 328] on icon "button" at bounding box center [975, 328] width 17 height 17
type textarea "x"
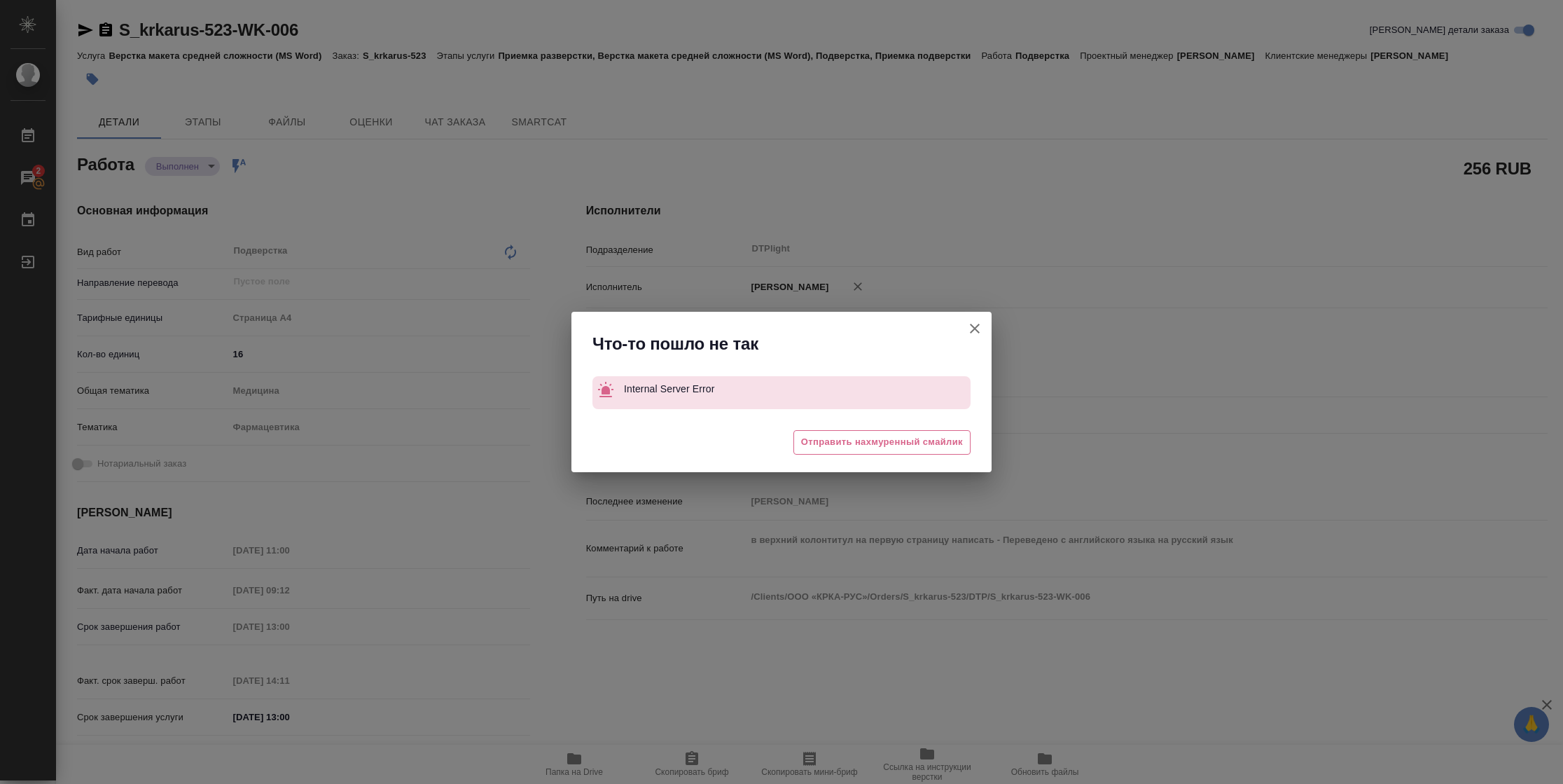
type textarea "x"
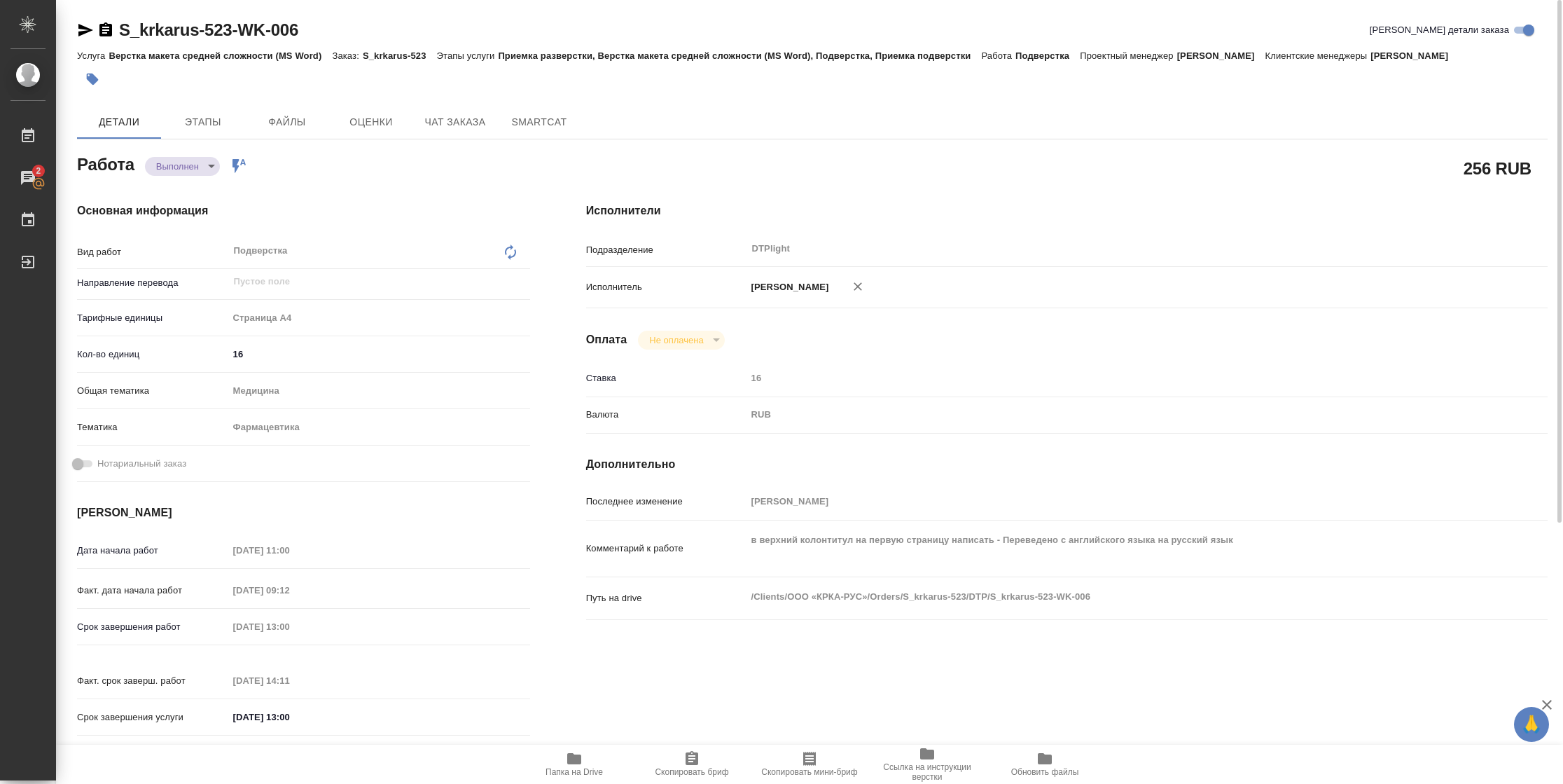
drag, startPoint x: 79, startPoint y: 33, endPoint x: 113, endPoint y: 26, distance: 34.7
click at [82, 33] on icon "button" at bounding box center [86, 30] width 15 height 12
